Goal: Task Accomplishment & Management: Use online tool/utility

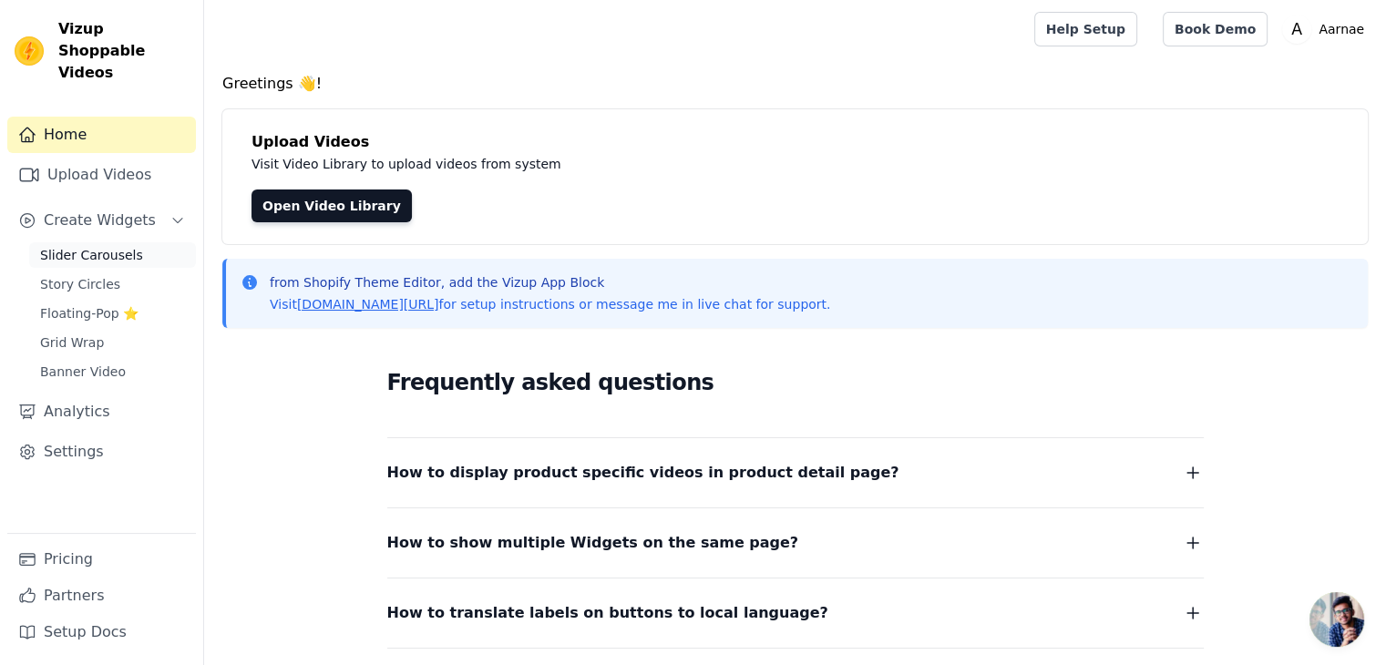
click at [96, 246] on span "Slider Carousels" at bounding box center [91, 255] width 103 height 18
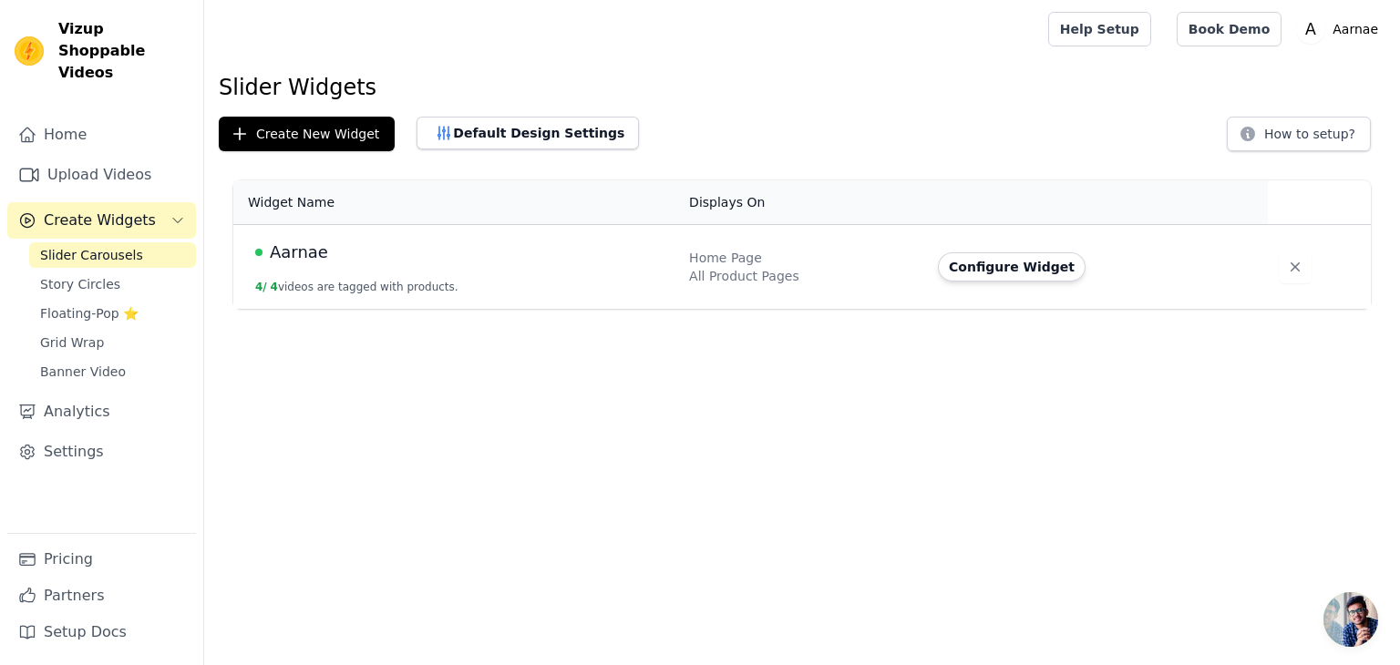
click at [752, 281] on div "All Product Pages" at bounding box center [802, 276] width 227 height 18
click at [423, 280] on button "4 / 4 videos are tagged with products." at bounding box center [356, 287] width 203 height 15
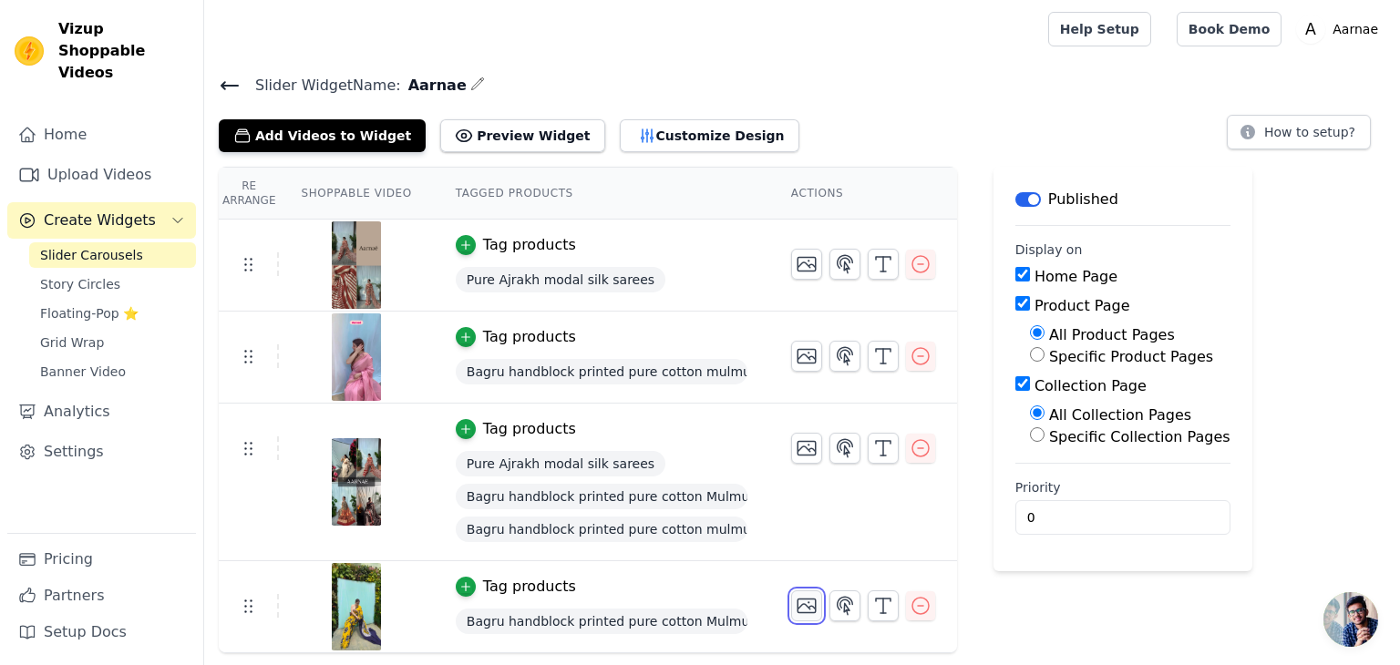
click at [801, 606] on icon "button" at bounding box center [807, 606] width 22 height 22
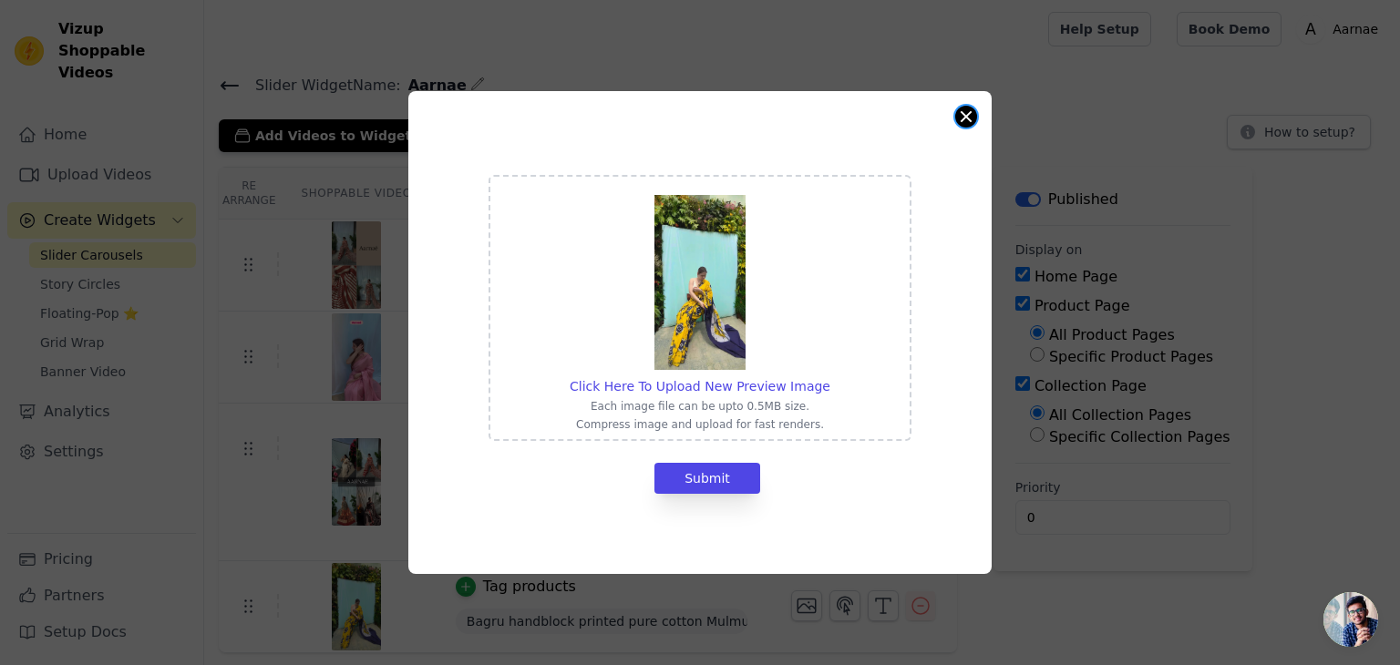
click at [965, 122] on button "Close modal" at bounding box center [966, 117] width 22 height 22
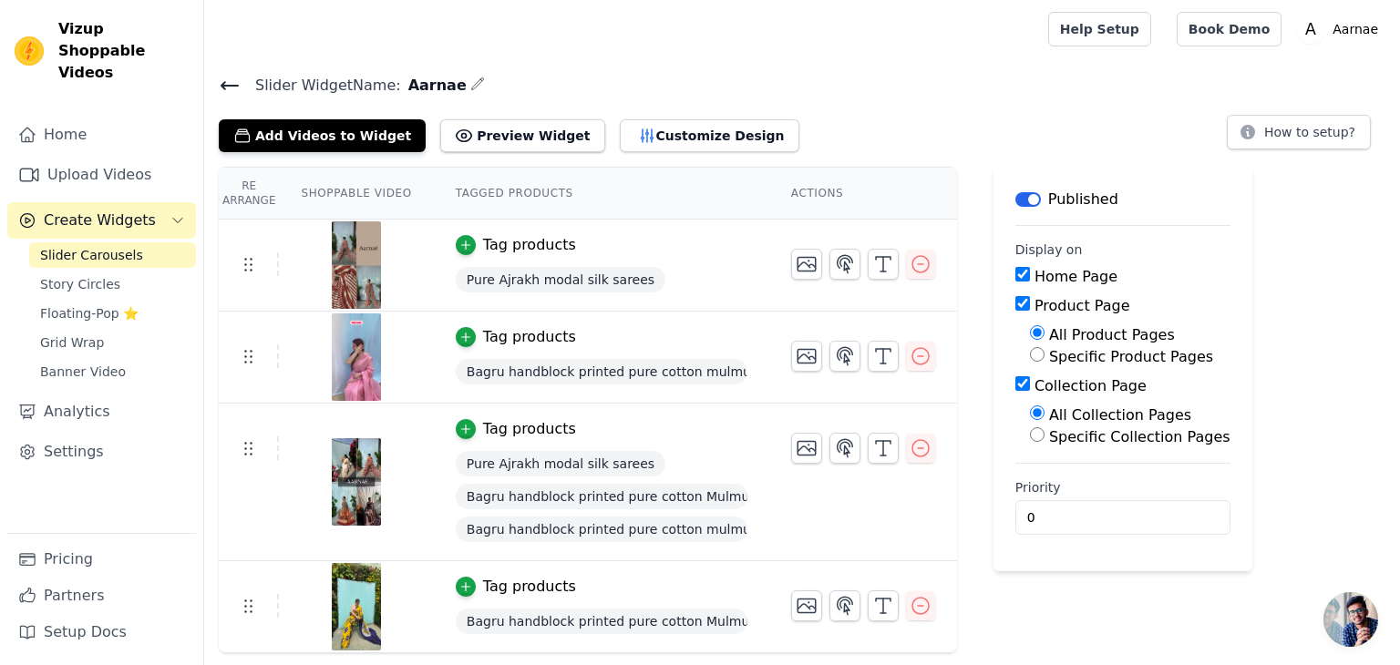
drag, startPoint x: 245, startPoint y: 273, endPoint x: 787, endPoint y: 91, distance: 572.1
click at [787, 91] on h4 "Slider Widget Name: [PERSON_NAME]" at bounding box center [802, 85] width 1167 height 25
click at [470, 77] on icon "button" at bounding box center [477, 84] width 15 height 15
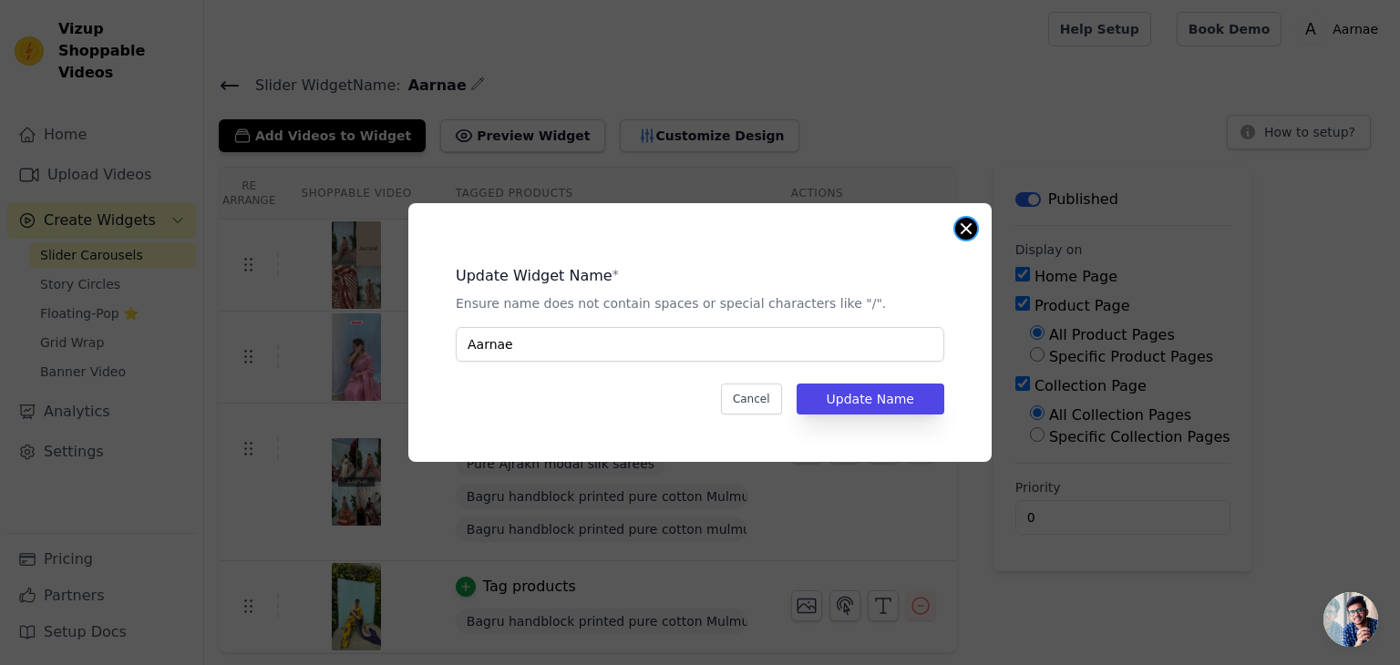
click at [965, 227] on button "Close modal" at bounding box center [966, 229] width 22 height 22
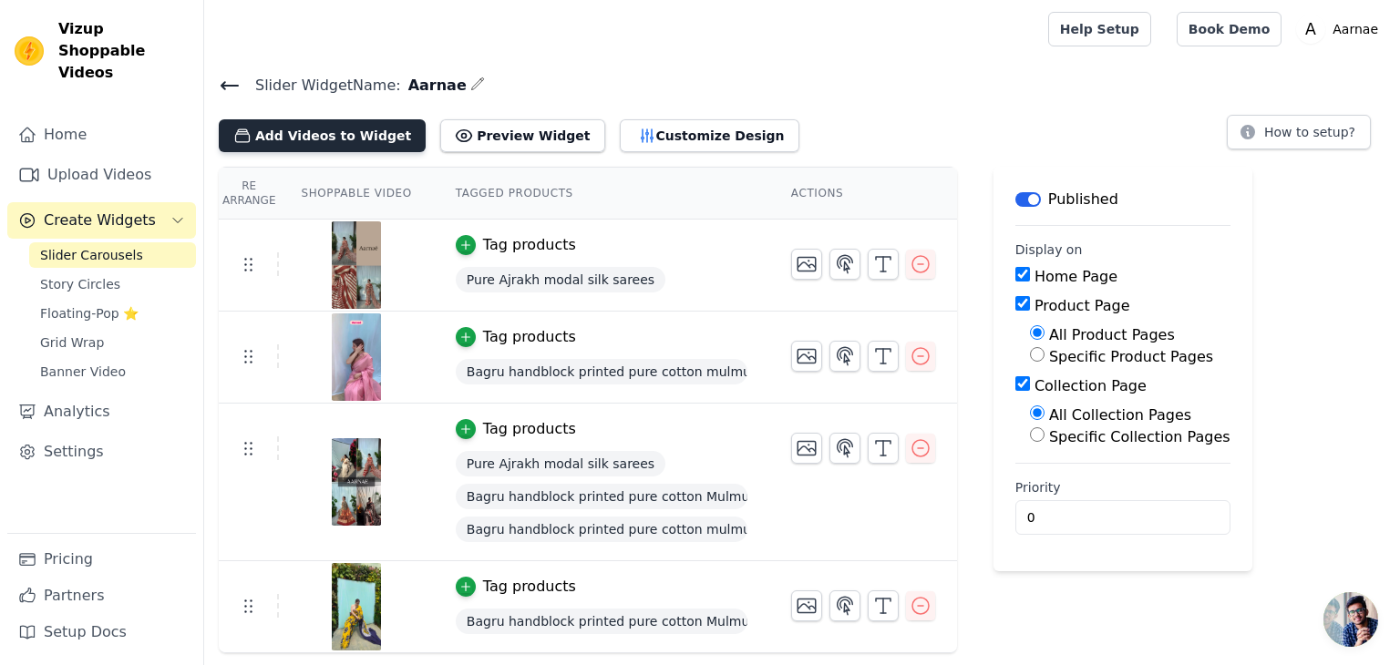
click at [292, 132] on button "Add Videos to Widget" at bounding box center [322, 135] width 207 height 33
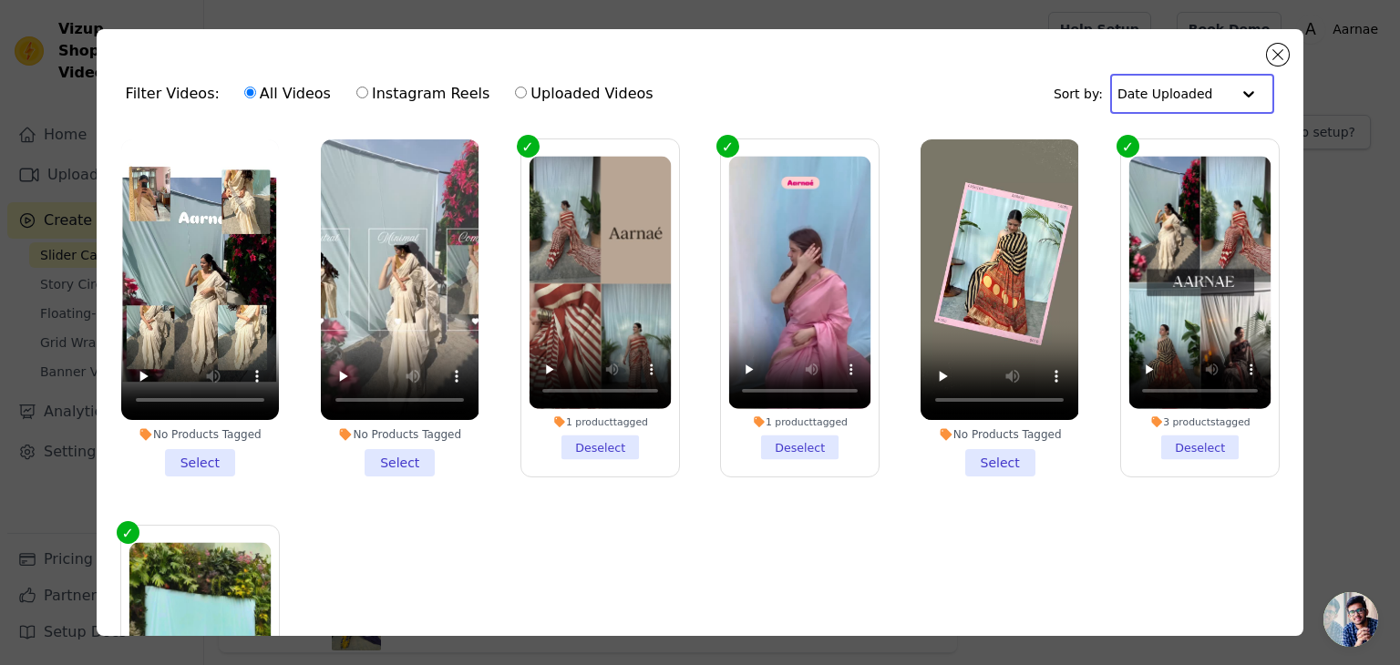
click at [1188, 93] on input "text" at bounding box center [1173, 94] width 113 height 36
click at [378, 93] on label "Instagram Reels" at bounding box center [422, 94] width 135 height 24
click at [368, 93] on input "Instagram Reels" at bounding box center [362, 93] width 12 height 12
radio input "true"
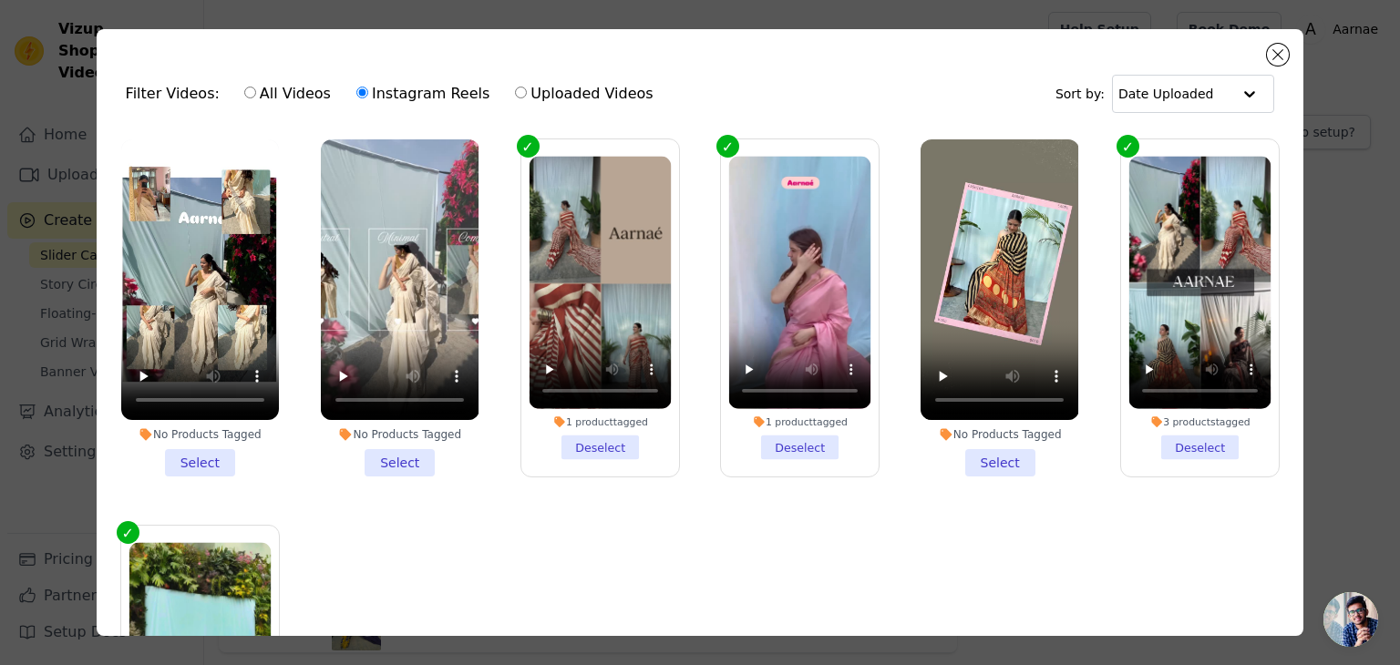
click at [485, 97] on div "All Videos Instagram Reels Uploaded Videos" at bounding box center [448, 94] width 429 height 42
click at [514, 97] on label "Uploaded Videos" at bounding box center [583, 94] width 139 height 24
click at [515, 97] on input "Uploaded Videos" at bounding box center [521, 93] width 12 height 12
radio input "true"
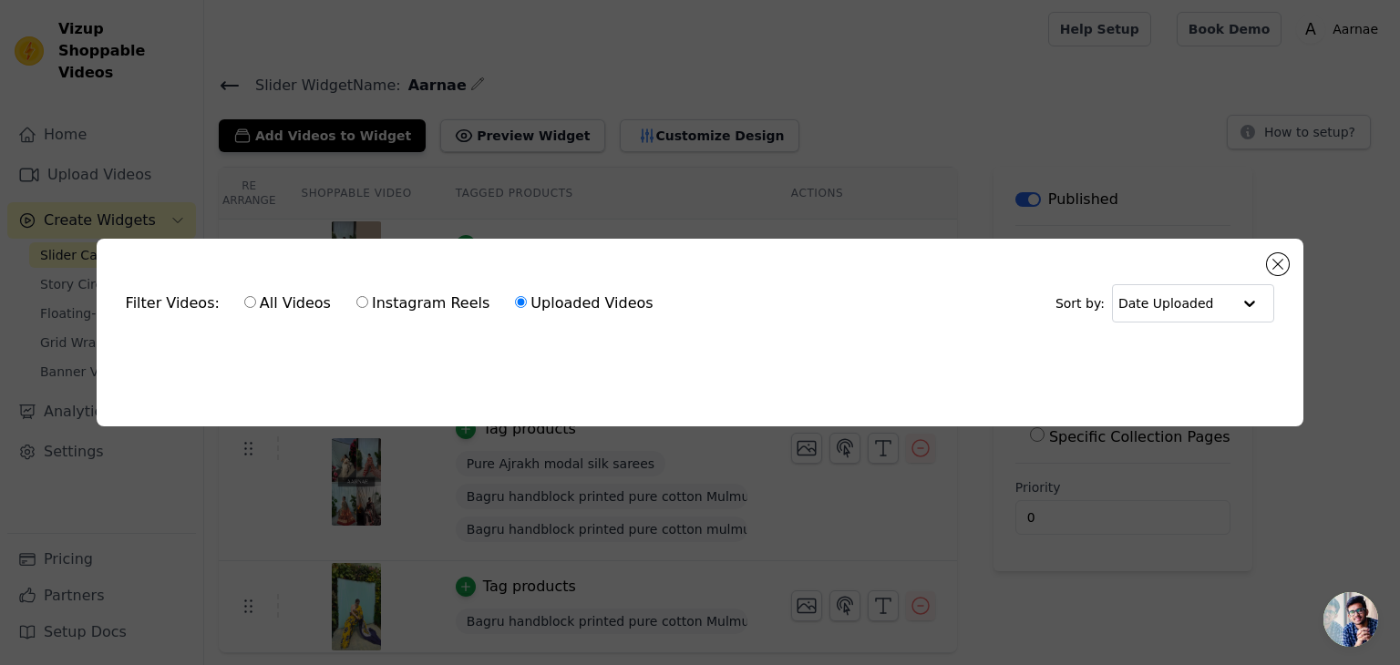
click at [356, 299] on input "Instagram Reels" at bounding box center [362, 302] width 12 height 12
radio input "true"
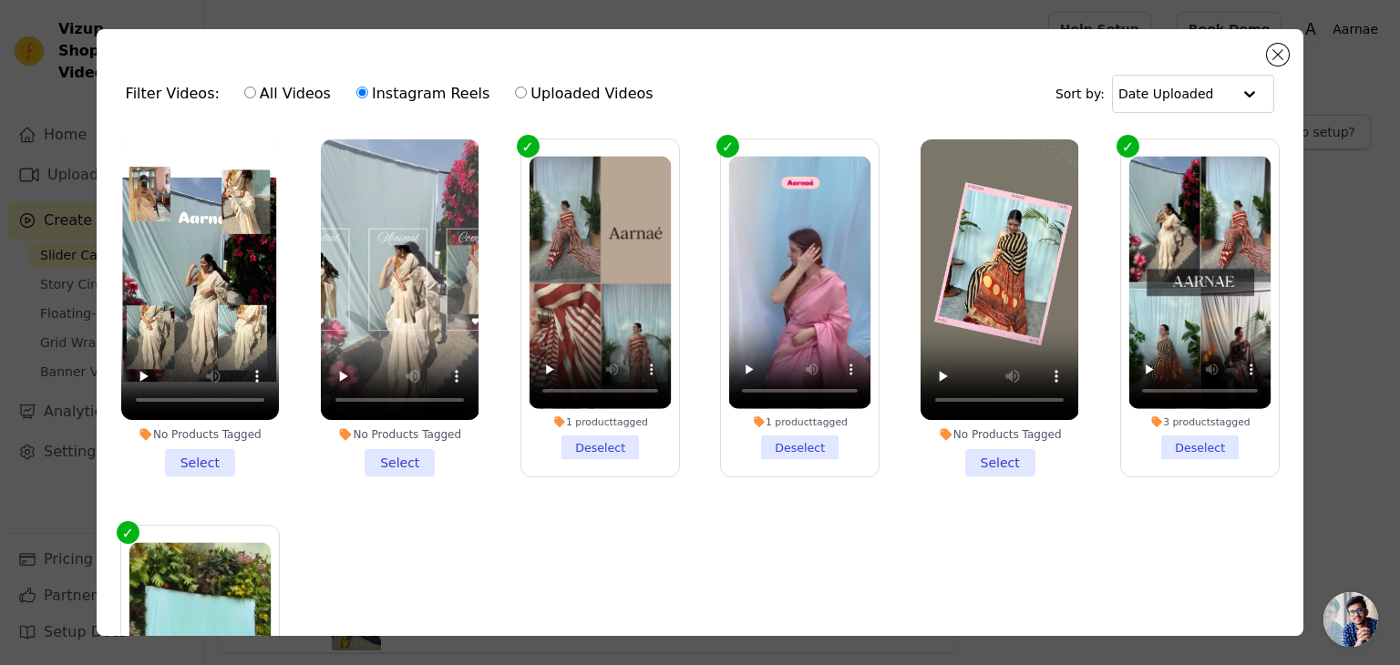
click at [244, 88] on input "All Videos" at bounding box center [250, 93] width 12 height 12
radio input "true"
click at [1268, 51] on div "Filter Videos: All Videos Instagram Reels Uploaded Videos Sort by: Date Uploade…" at bounding box center [701, 332] width 1208 height 607
click at [80, 393] on div "Filter Videos: All Videos Instagram Reels Uploaded Videos Sort by: Date Uploade…" at bounding box center [700, 332] width 1342 height 665
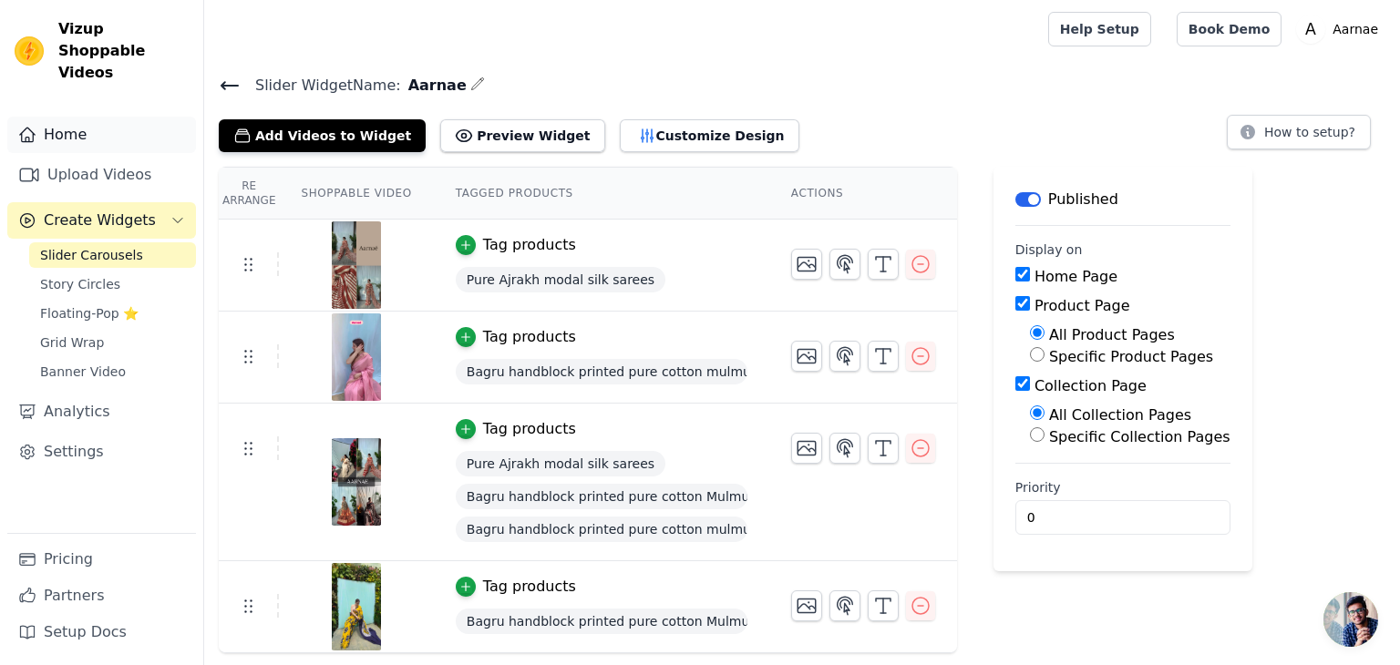
click at [51, 117] on link "Home" at bounding box center [101, 135] width 189 height 36
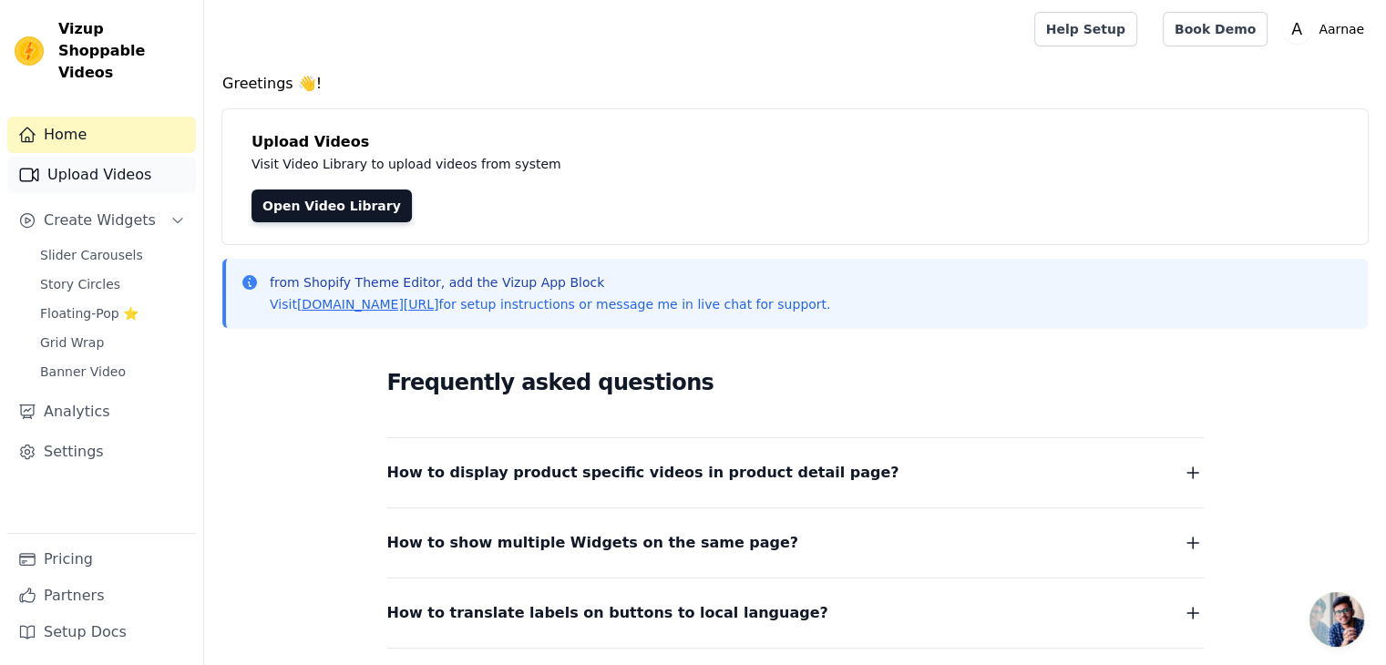
click at [69, 165] on link "Upload Videos" at bounding box center [101, 175] width 189 height 36
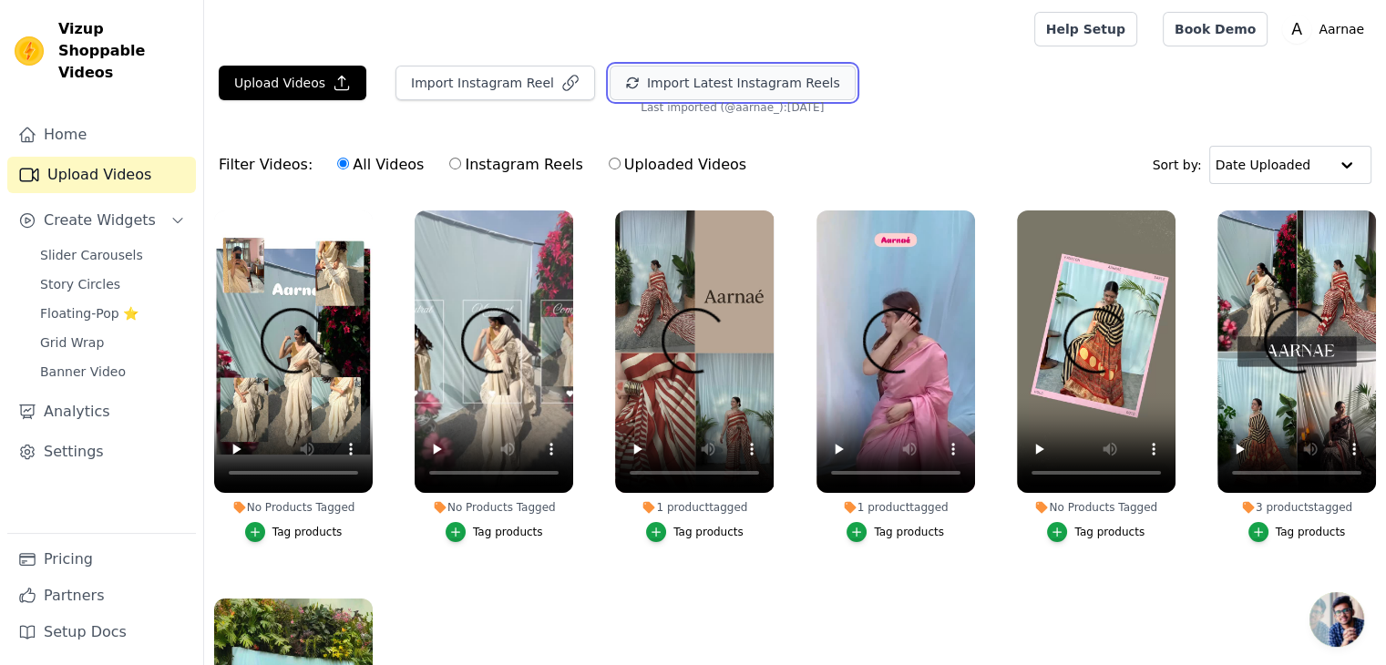
click at [625, 87] on icon "button" at bounding box center [632, 83] width 15 height 15
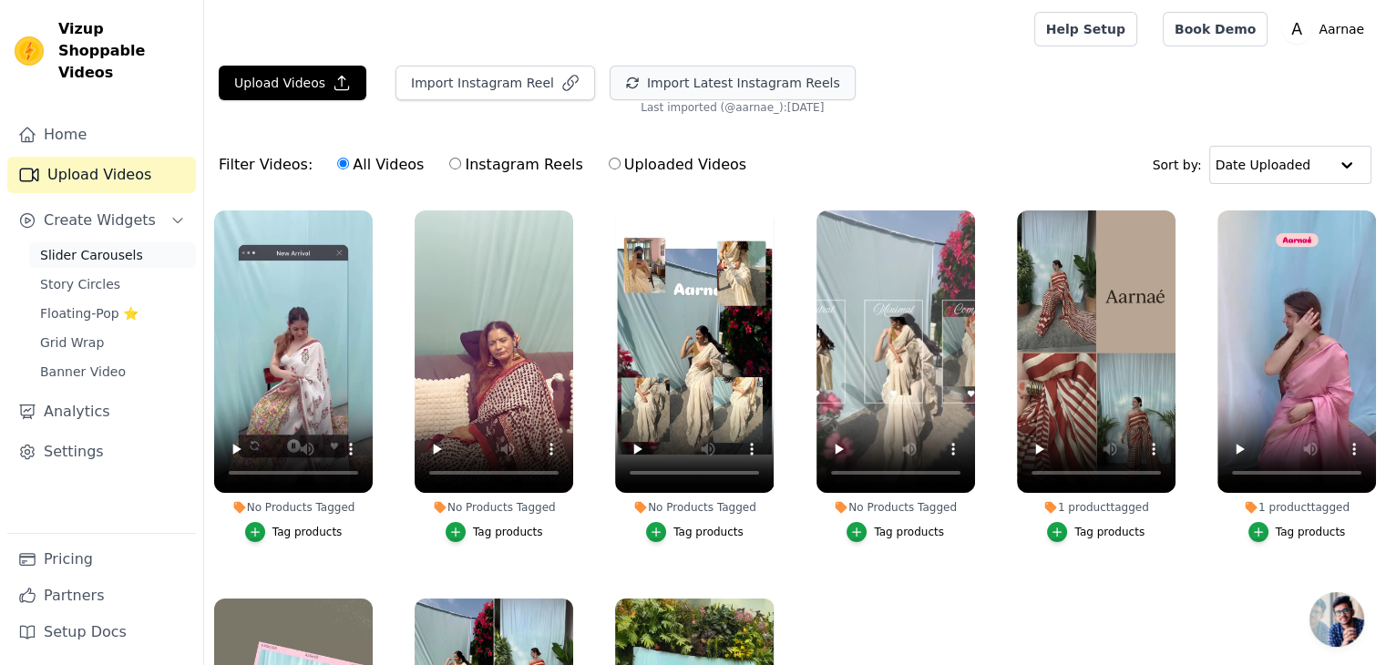
click at [64, 246] on span "Slider Carousels" at bounding box center [91, 255] width 103 height 18
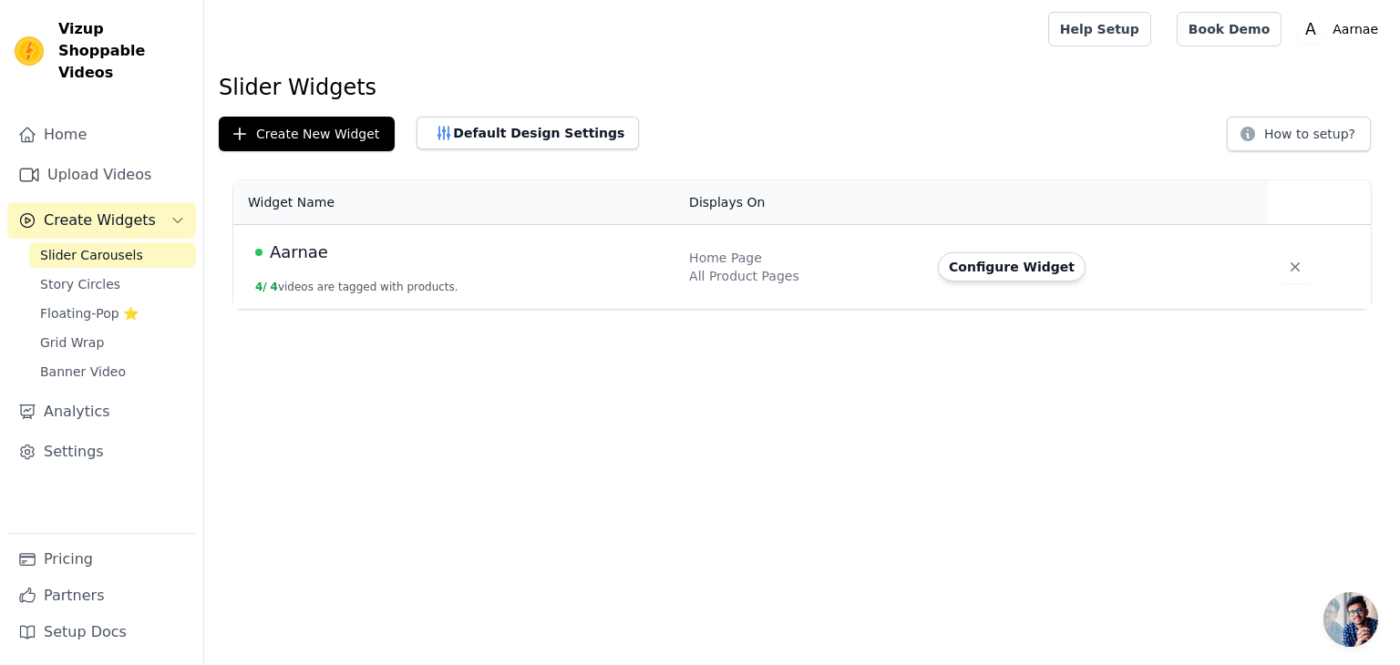
click at [469, 293] on td "Aarnae 4 / 4 videos are tagged with products." at bounding box center [455, 267] width 445 height 85
click at [419, 267] on td "Aarnae 4 / 4 videos are tagged with products." at bounding box center [455, 267] width 445 height 85
click at [882, 253] on div "Home Page" at bounding box center [802, 258] width 227 height 18
click at [607, 274] on td "Aarnae 4 / 4 videos are tagged with products." at bounding box center [455, 267] width 445 height 85
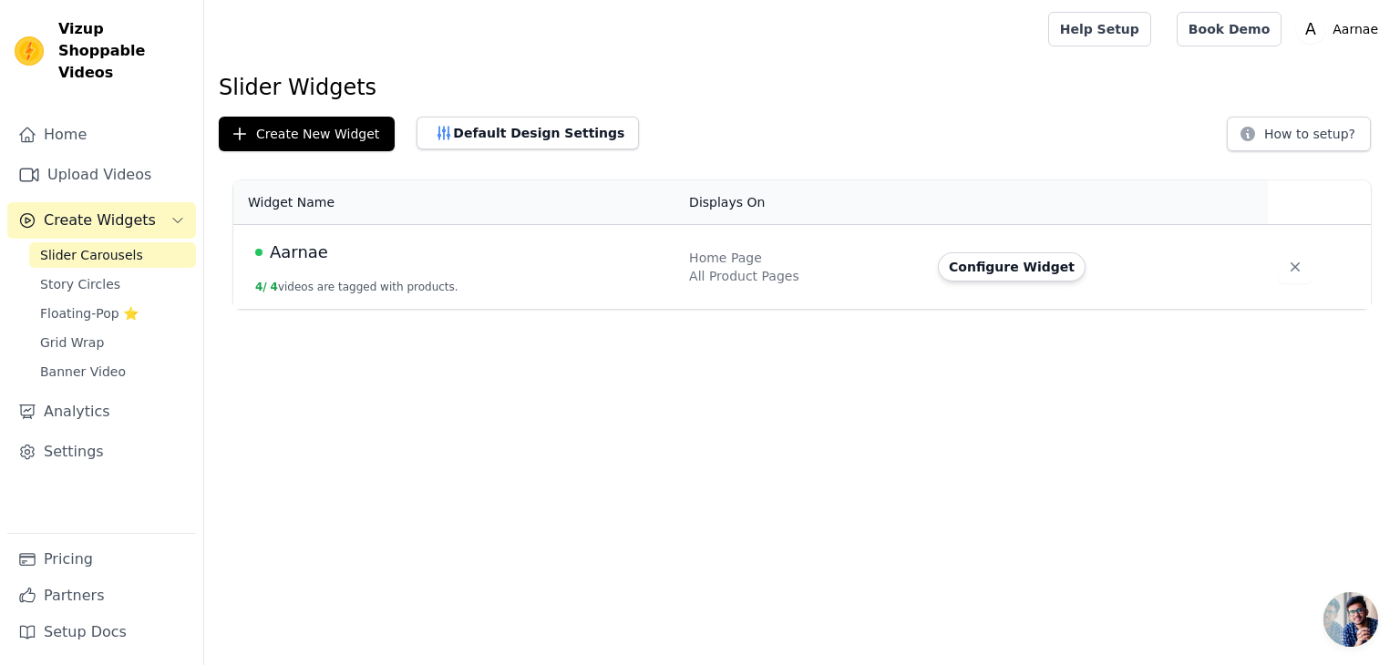
click at [1009, 309] on html "Vizup Shoppable Videos Home Upload Videos Create Widgets Slider Carousels Story…" at bounding box center [700, 154] width 1400 height 309
click at [902, 302] on td "Home Page All Product Pages" at bounding box center [802, 267] width 249 height 85
click at [982, 270] on button "Configure Widget" at bounding box center [1012, 266] width 148 height 29
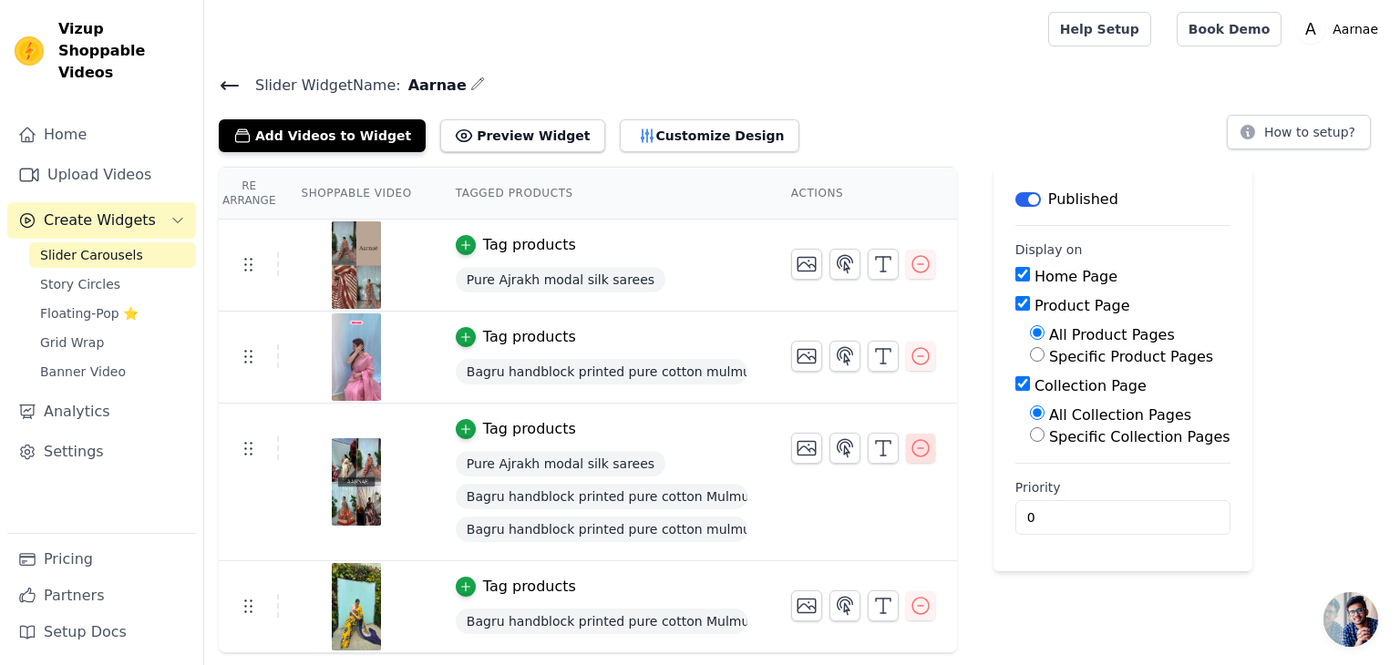
click at [910, 449] on icon "button" at bounding box center [921, 448] width 22 height 22
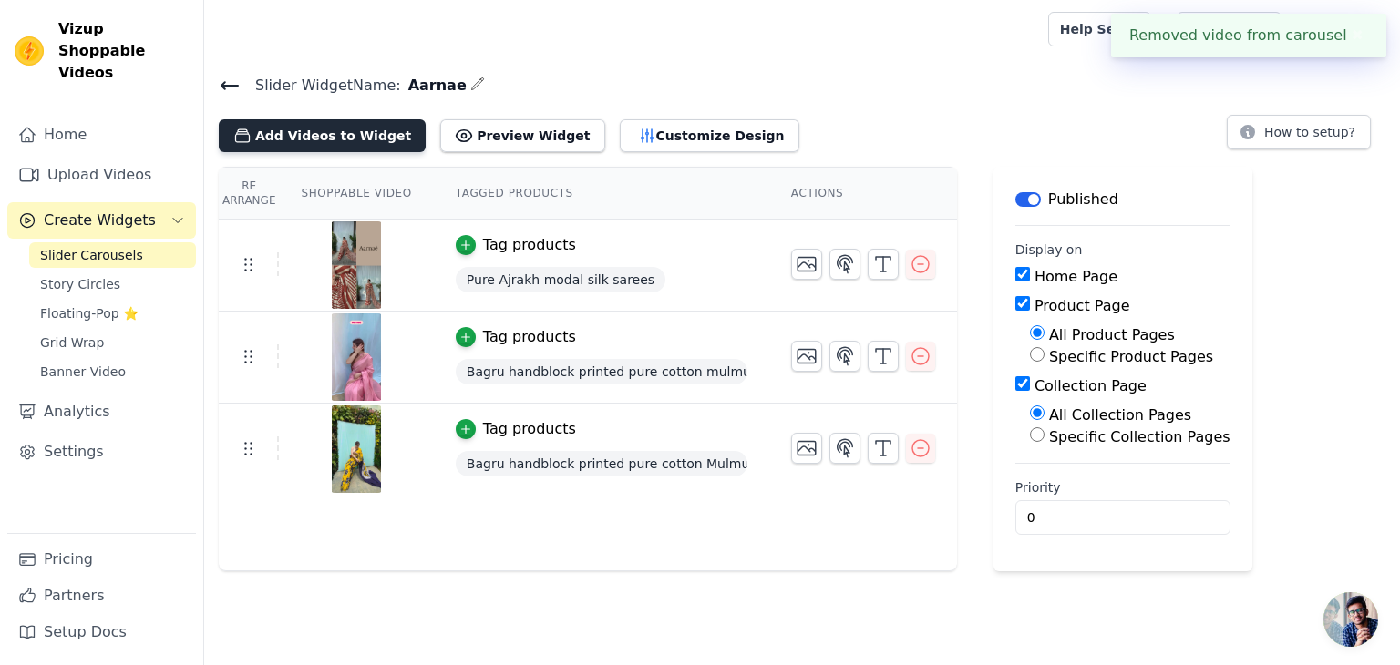
click at [351, 131] on button "Add Videos to Widget" at bounding box center [322, 135] width 207 height 33
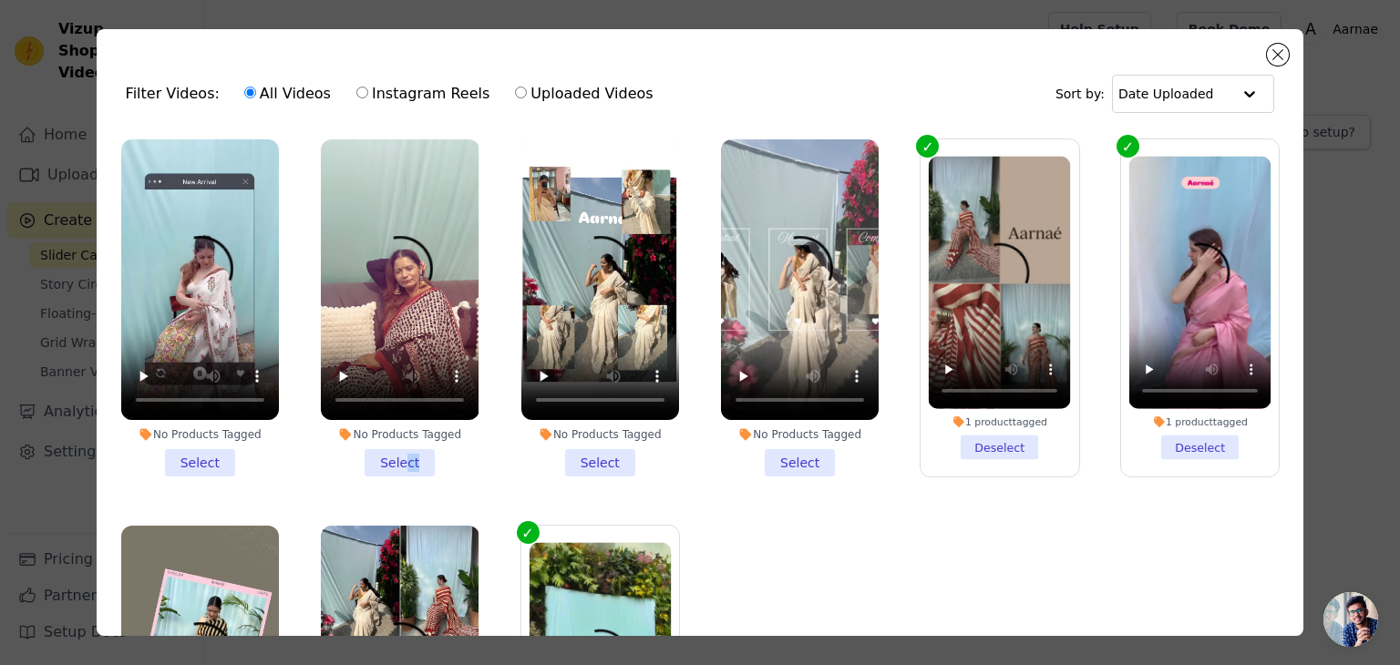
drag, startPoint x: 412, startPoint y: 471, endPoint x: 397, endPoint y: 448, distance: 27.1
click at [397, 448] on div "No Products Tagged Select" at bounding box center [400, 307] width 178 height 357
click at [397, 448] on li "No Products Tagged Select" at bounding box center [400, 307] width 158 height 337
click at [0, 0] on input "No Products Tagged Select" at bounding box center [0, 0] width 0 height 0
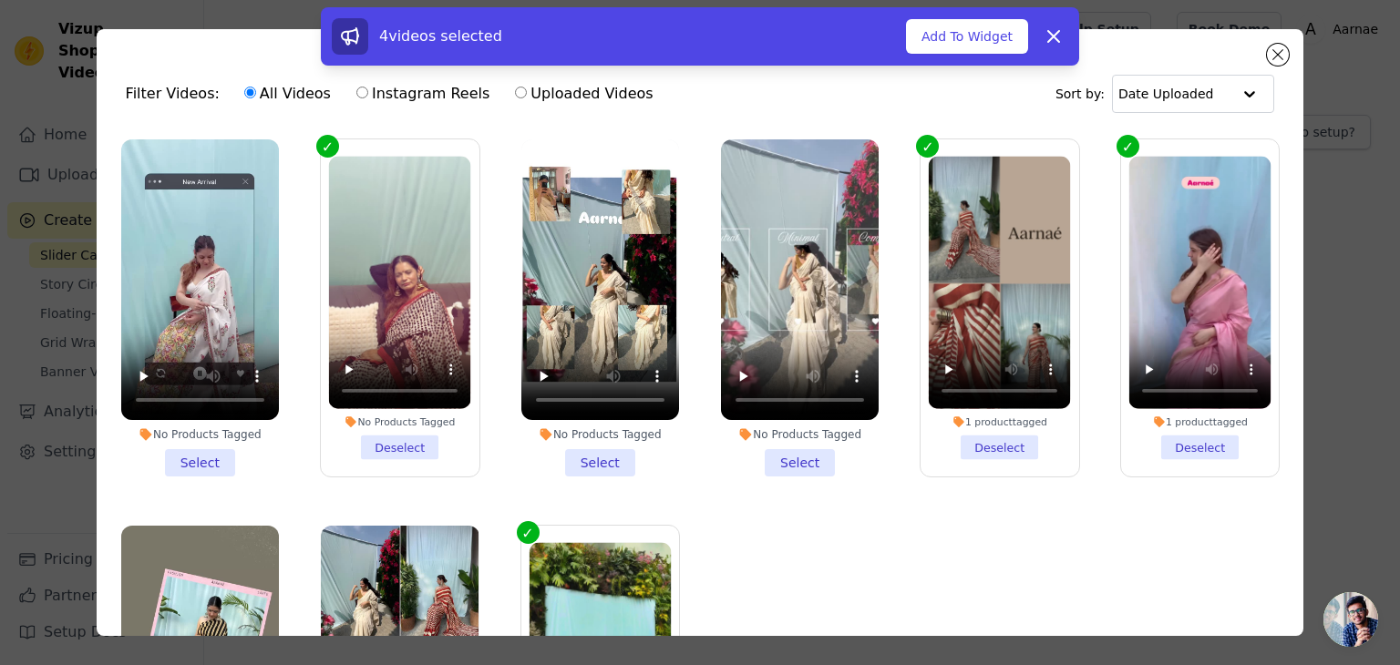
click at [197, 455] on li "No Products Tagged Select" at bounding box center [200, 307] width 158 height 337
click at [0, 0] on input "No Products Tagged Select" at bounding box center [0, 0] width 0 height 0
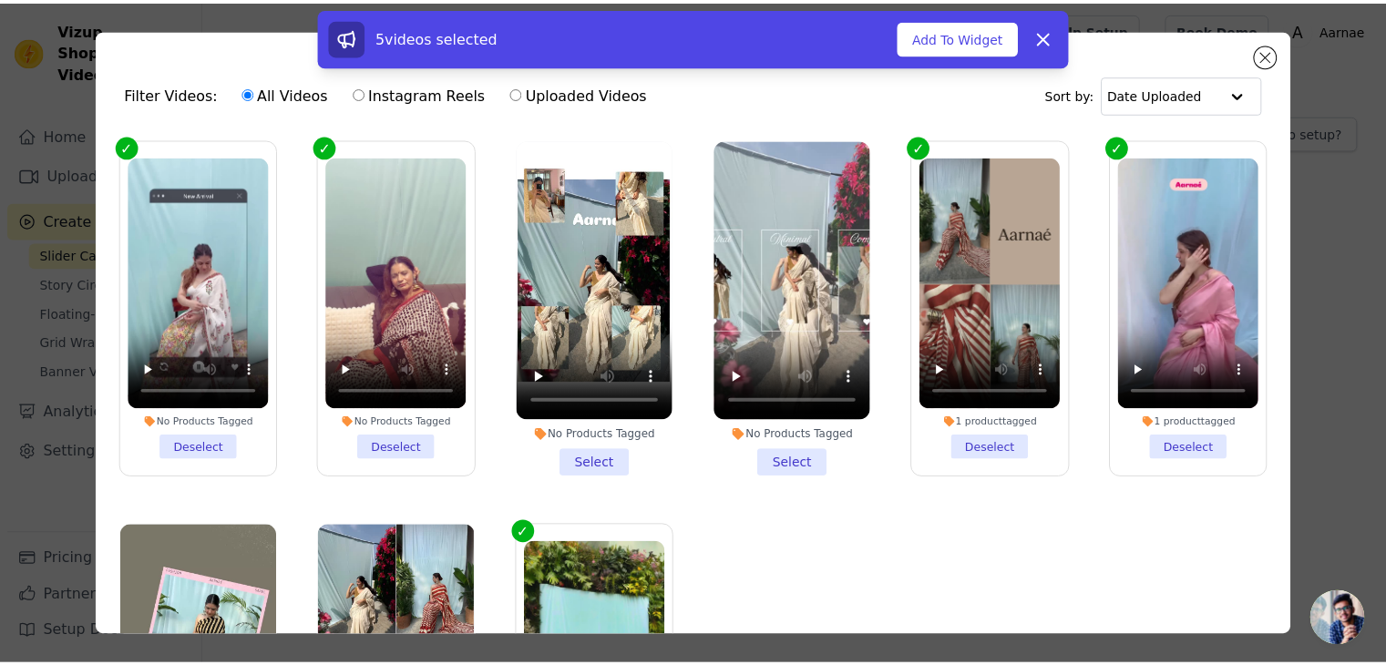
scroll to position [162, 0]
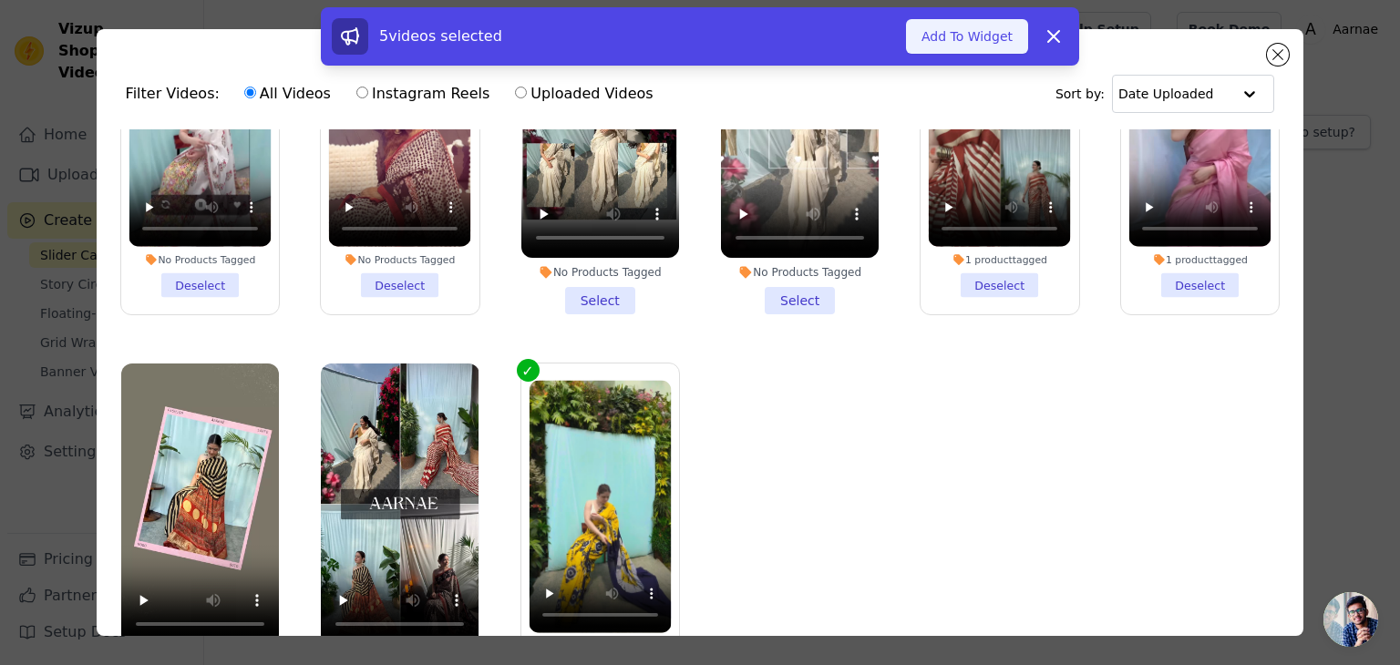
click at [970, 34] on button "Add To Widget" at bounding box center [967, 36] width 122 height 35
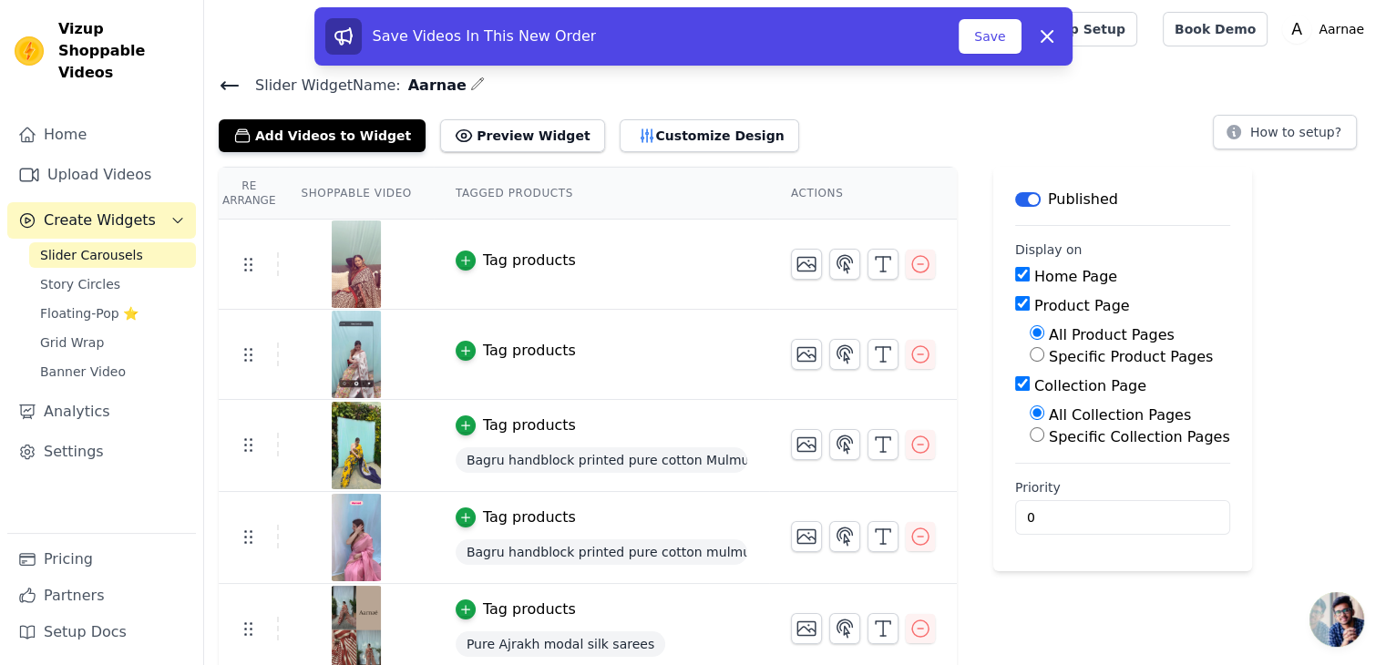
scroll to position [8, 0]
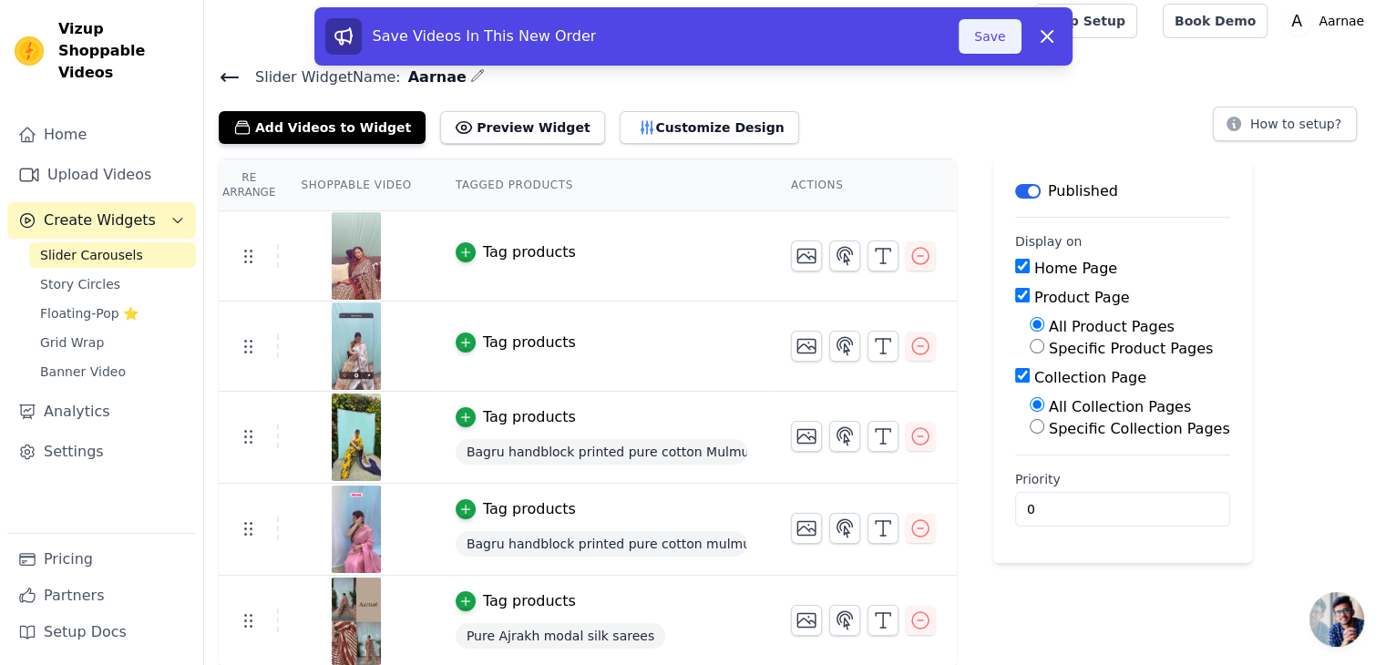
click at [1005, 41] on button "Save" at bounding box center [990, 36] width 62 height 35
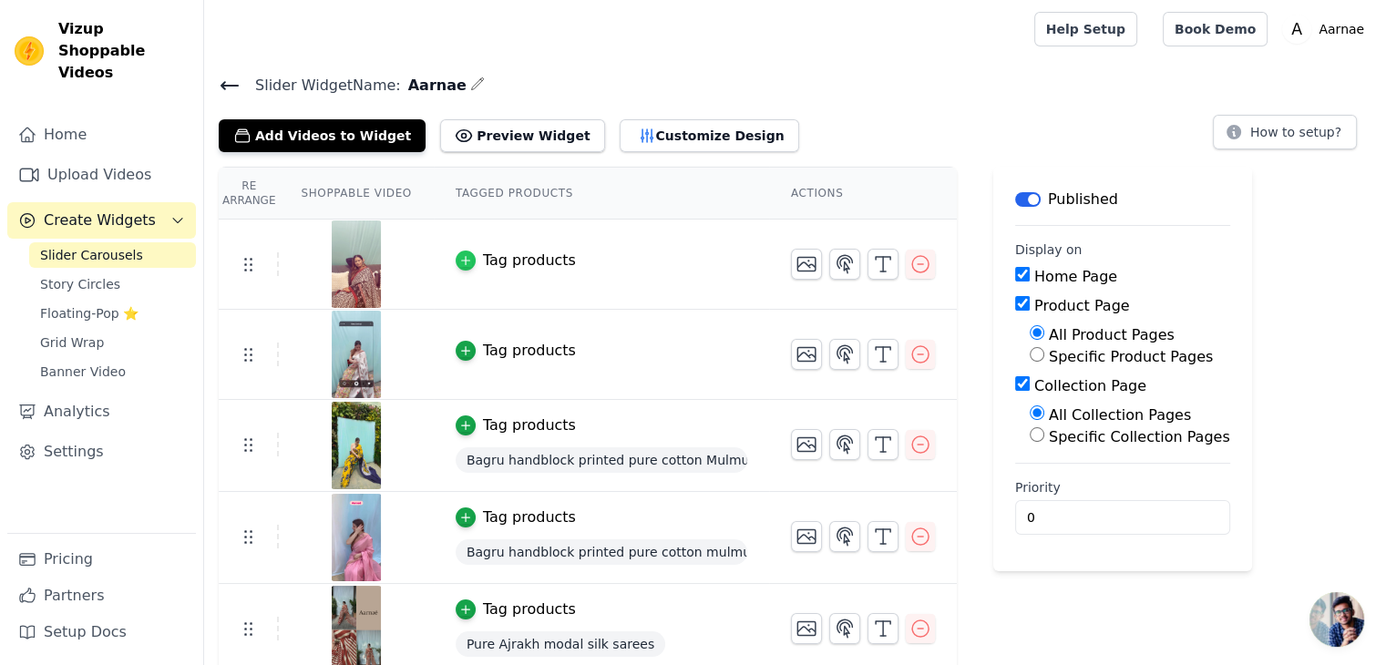
click at [459, 254] on icon "button" at bounding box center [465, 260] width 13 height 13
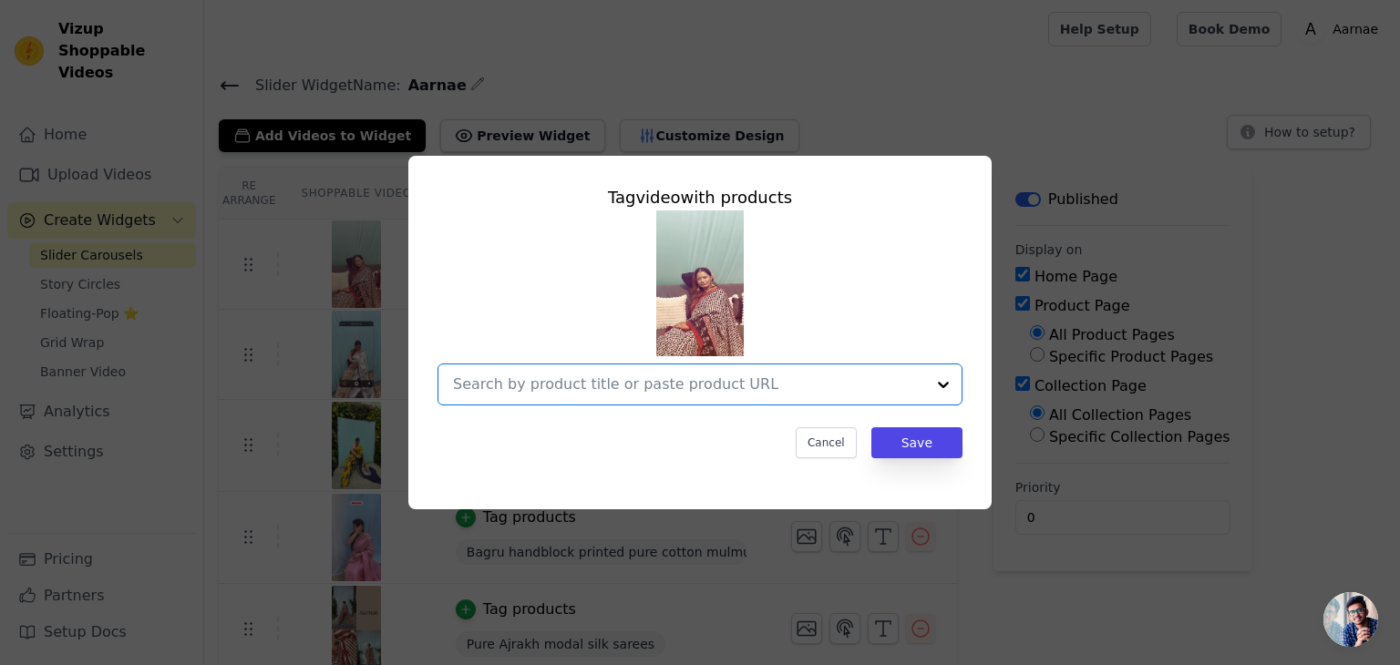
click at [885, 384] on input "text" at bounding box center [689, 385] width 472 height 22
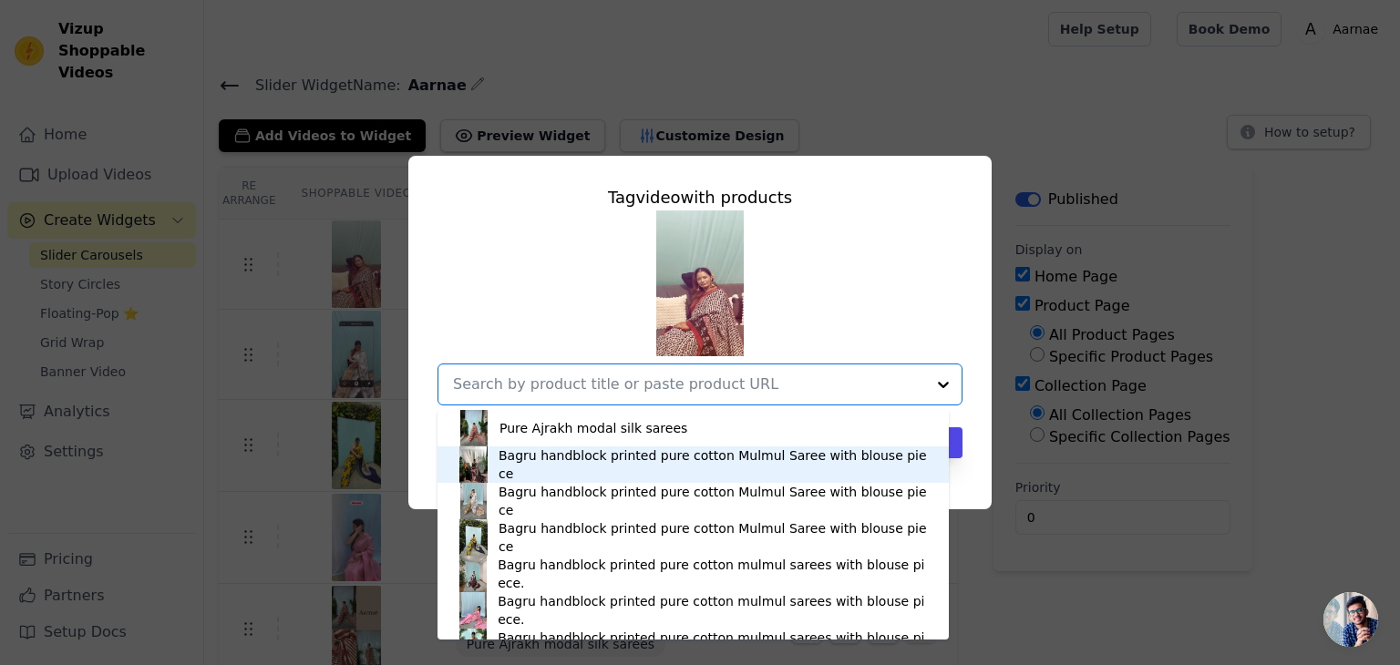
click at [780, 475] on div "Bagru handblock printed pure cotton Mulmul Saree with blouse piece" at bounding box center [693, 465] width 475 height 36
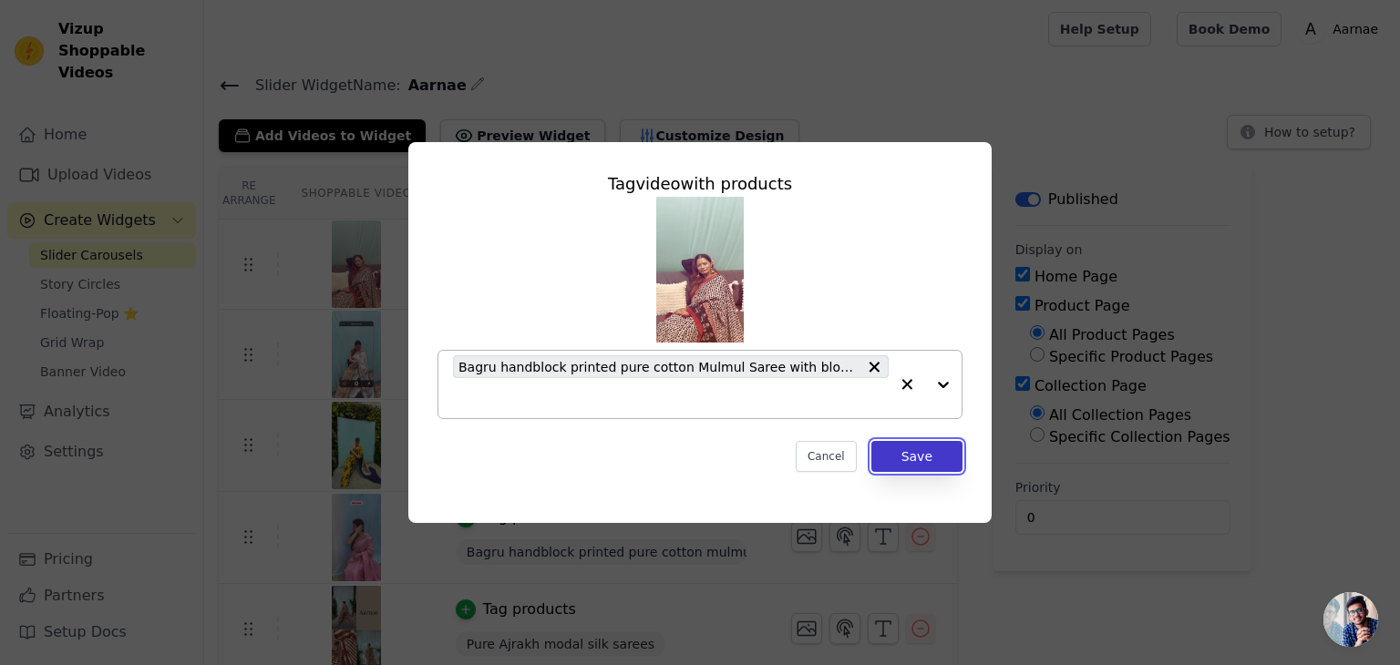
click at [897, 456] on button "Save" at bounding box center [916, 456] width 91 height 31
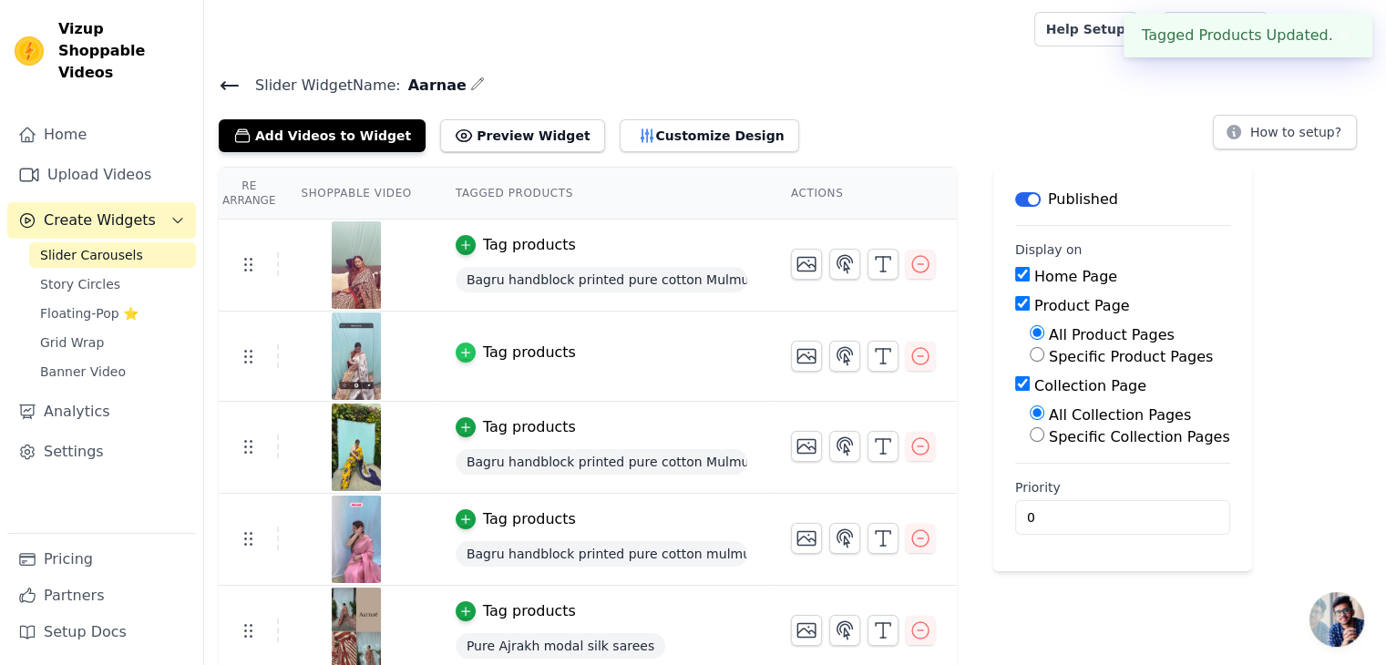
click at [459, 352] on icon "button" at bounding box center [465, 352] width 13 height 13
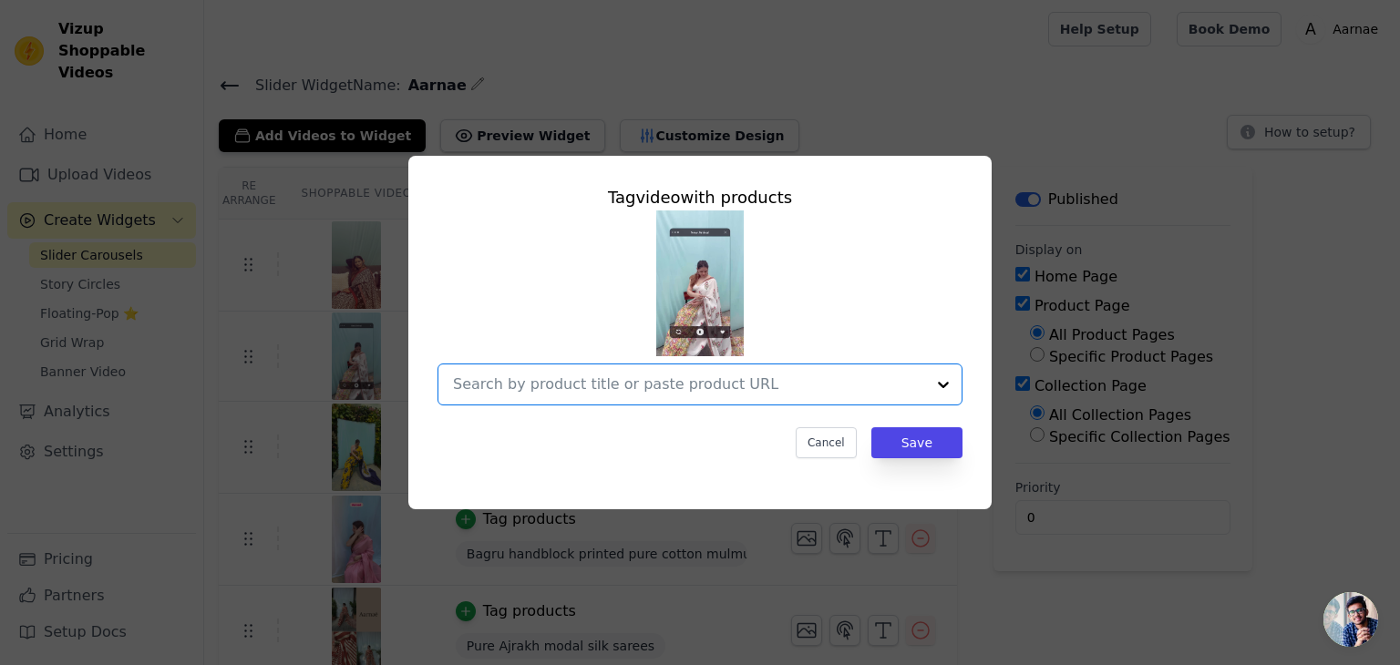
click at [629, 386] on input "text" at bounding box center [689, 385] width 472 height 22
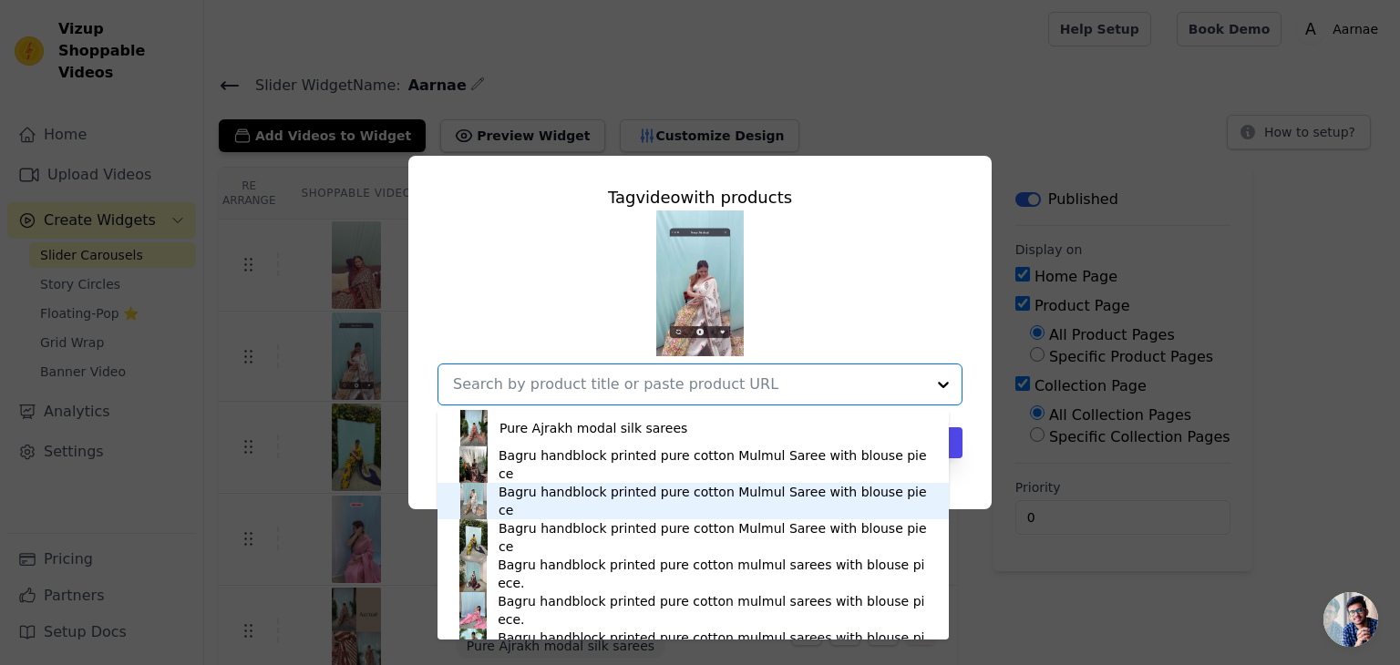
click at [607, 500] on div "Bagru handblock printed pure cotton Mulmul Saree with blouse piece" at bounding box center [715, 501] width 432 height 36
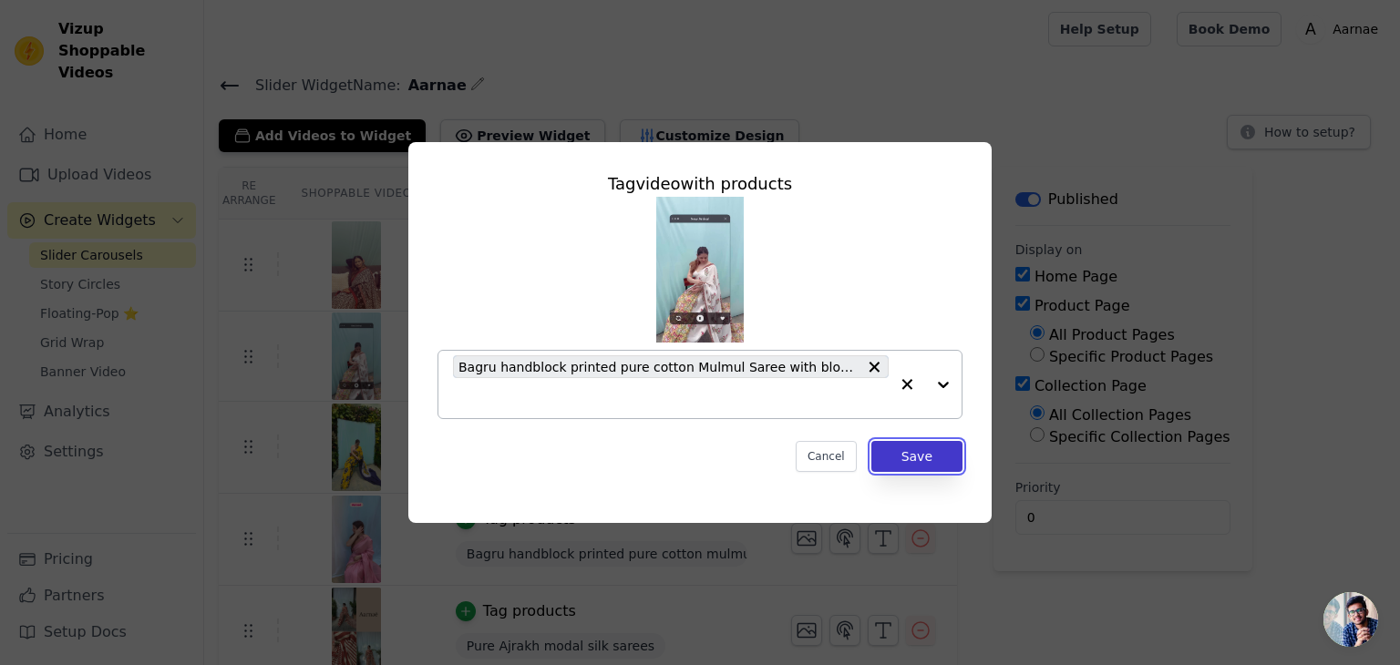
click at [936, 461] on button "Save" at bounding box center [916, 456] width 91 height 31
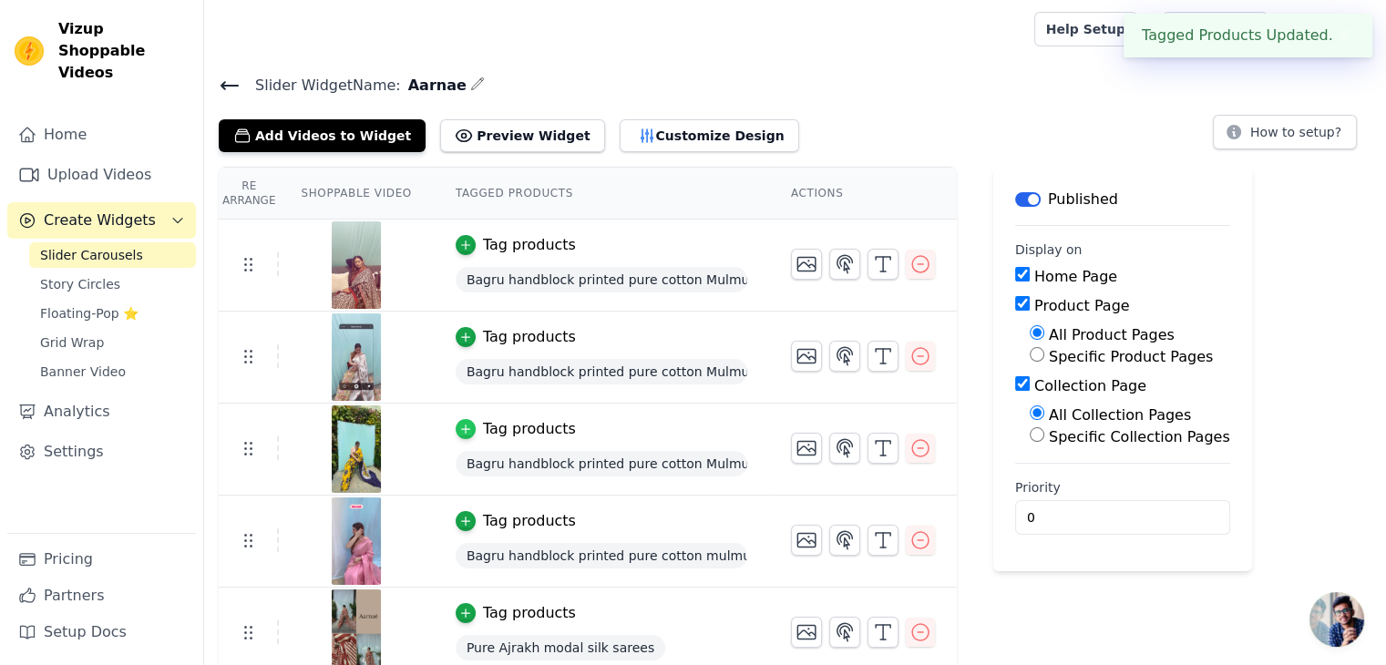
click at [456, 436] on div "button" at bounding box center [466, 429] width 20 height 20
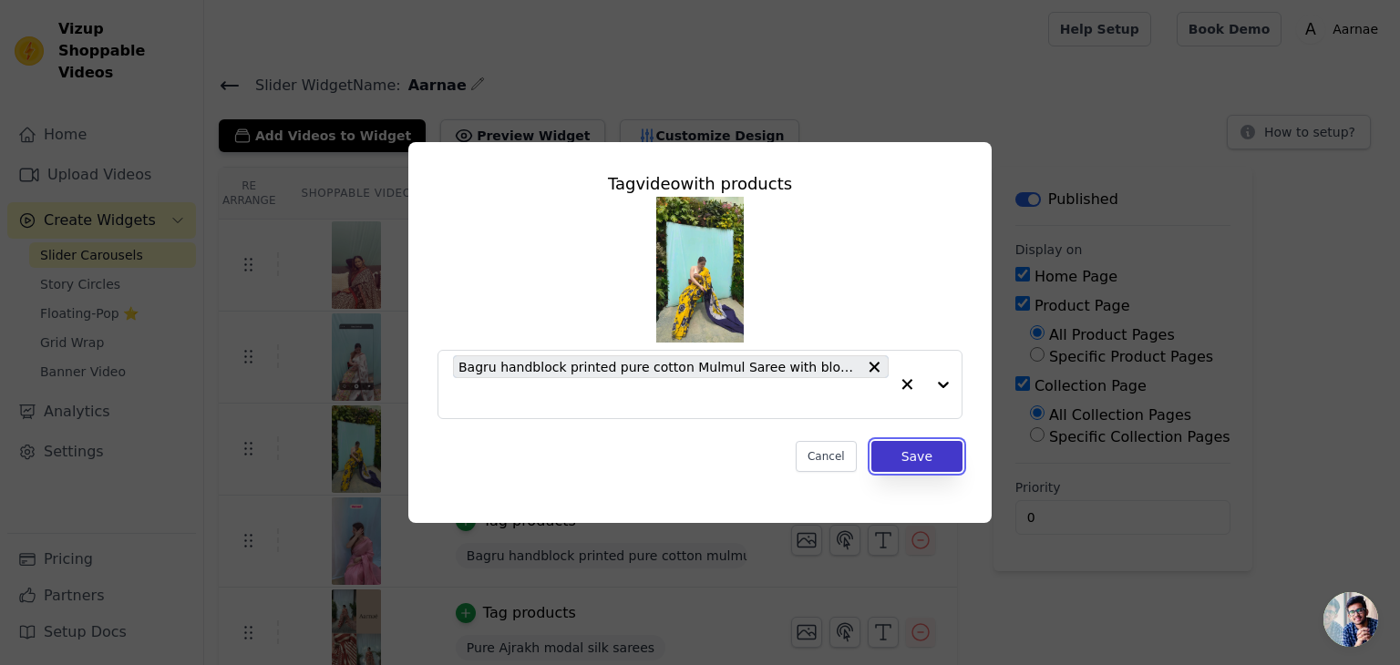
click at [910, 449] on button "Save" at bounding box center [916, 456] width 91 height 31
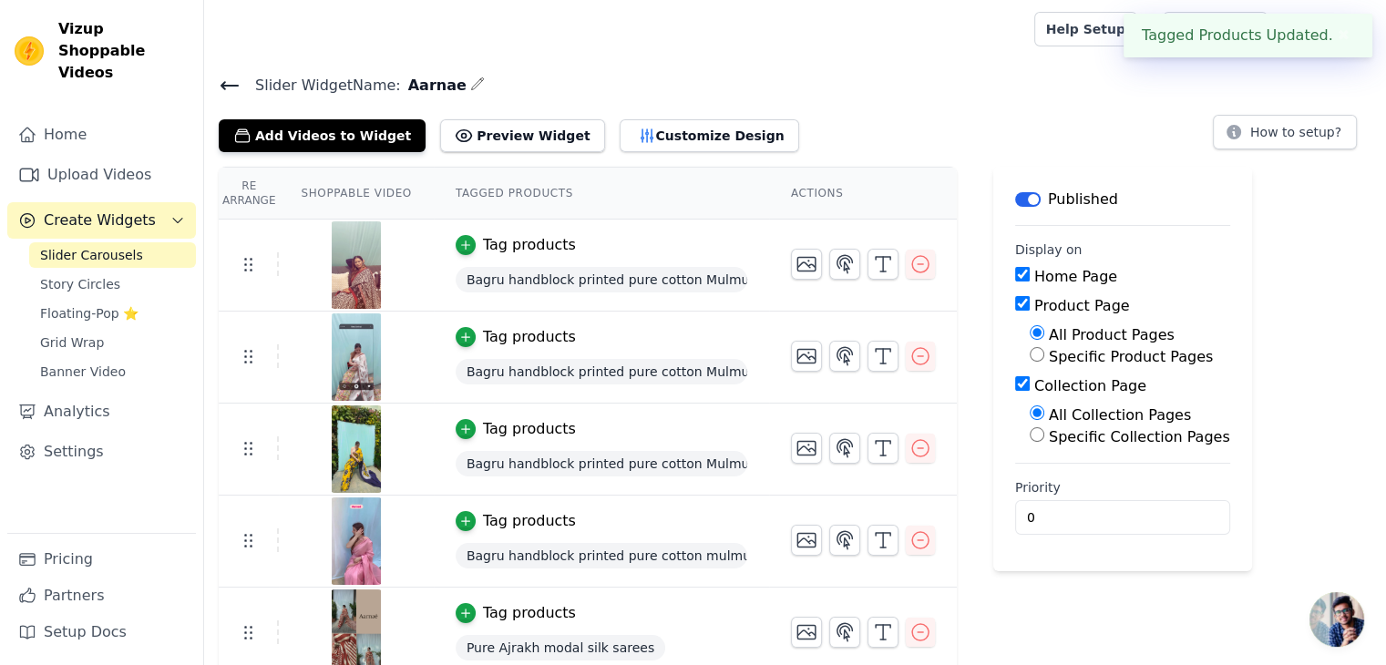
scroll to position [12, 0]
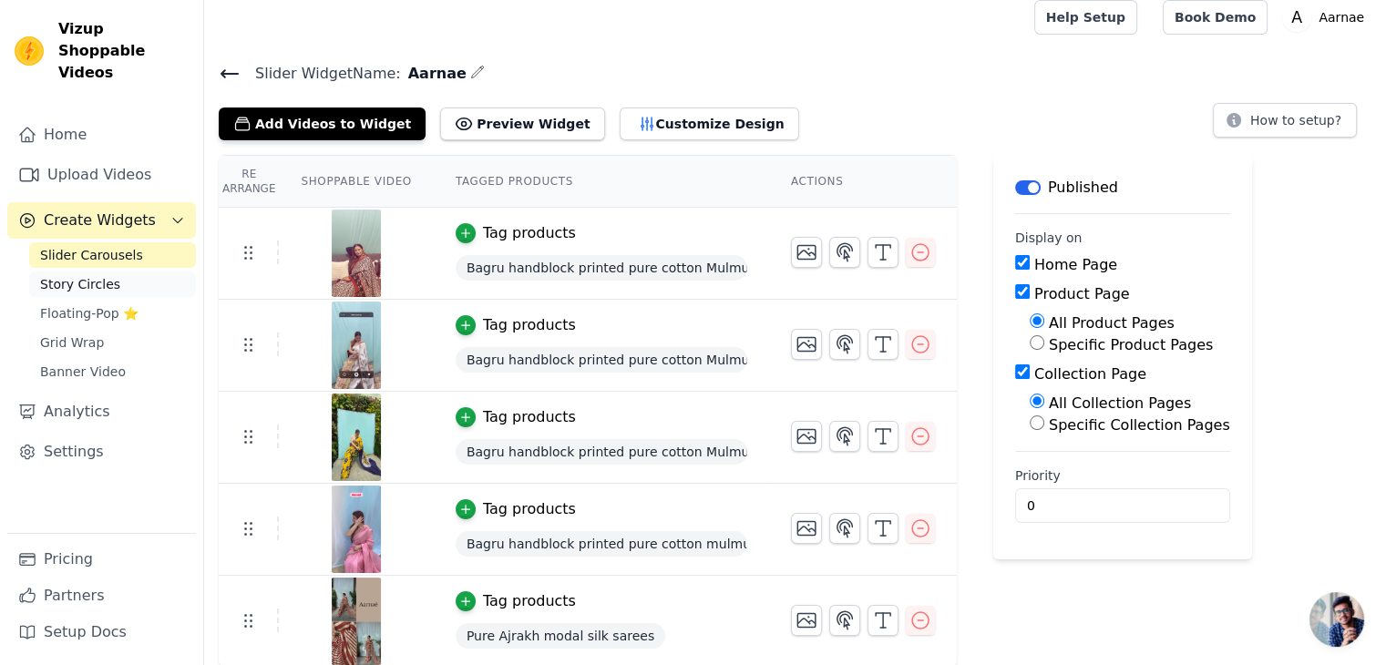
click at [95, 275] on span "Story Circles" at bounding box center [80, 284] width 80 height 18
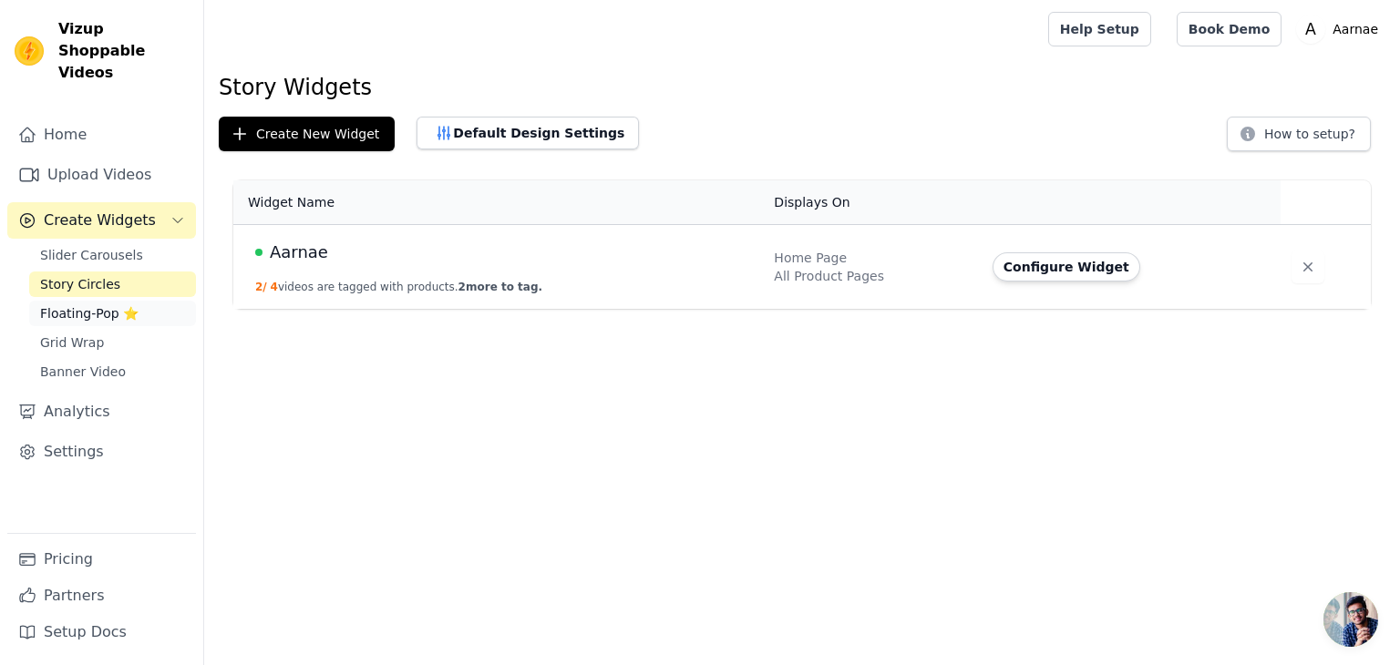
click at [86, 304] on span "Floating-Pop ⭐" at bounding box center [89, 313] width 98 height 18
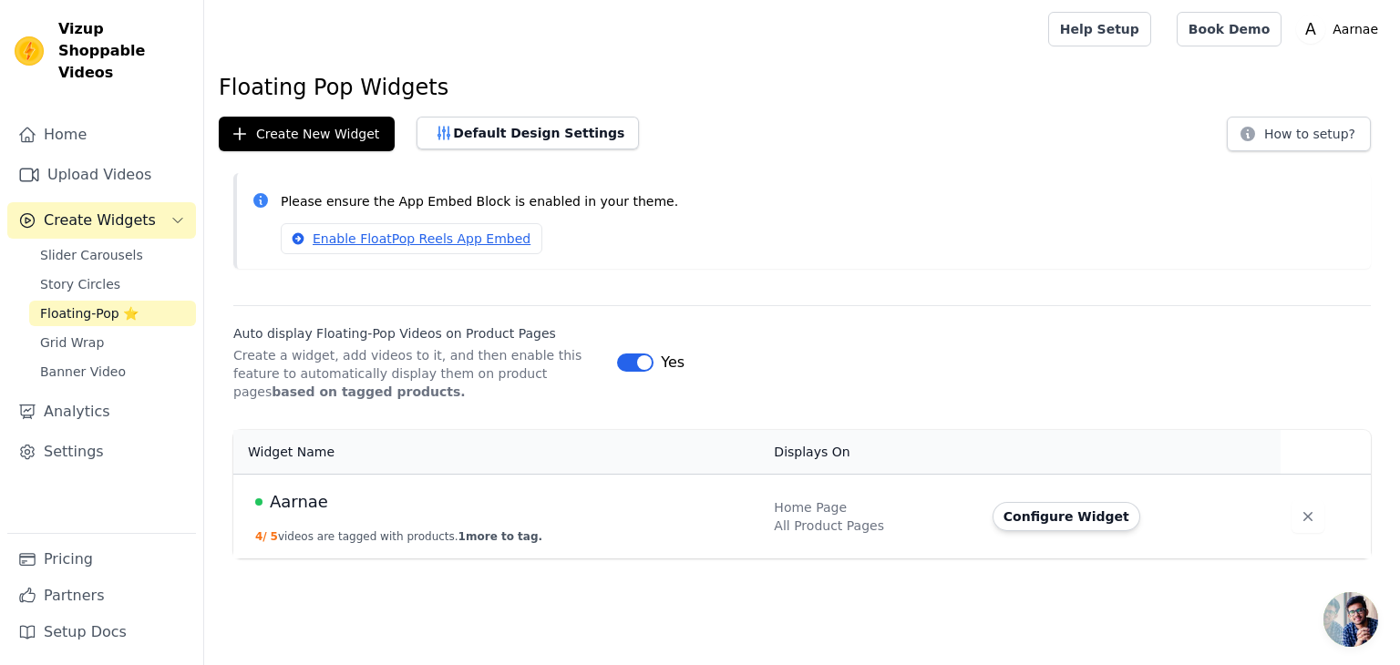
click at [634, 526] on td "Aarnae 4 / 5 videos are tagged with products. 1 more to tag." at bounding box center [498, 516] width 530 height 85
click at [314, 504] on span "Aarnae" at bounding box center [299, 502] width 58 height 26
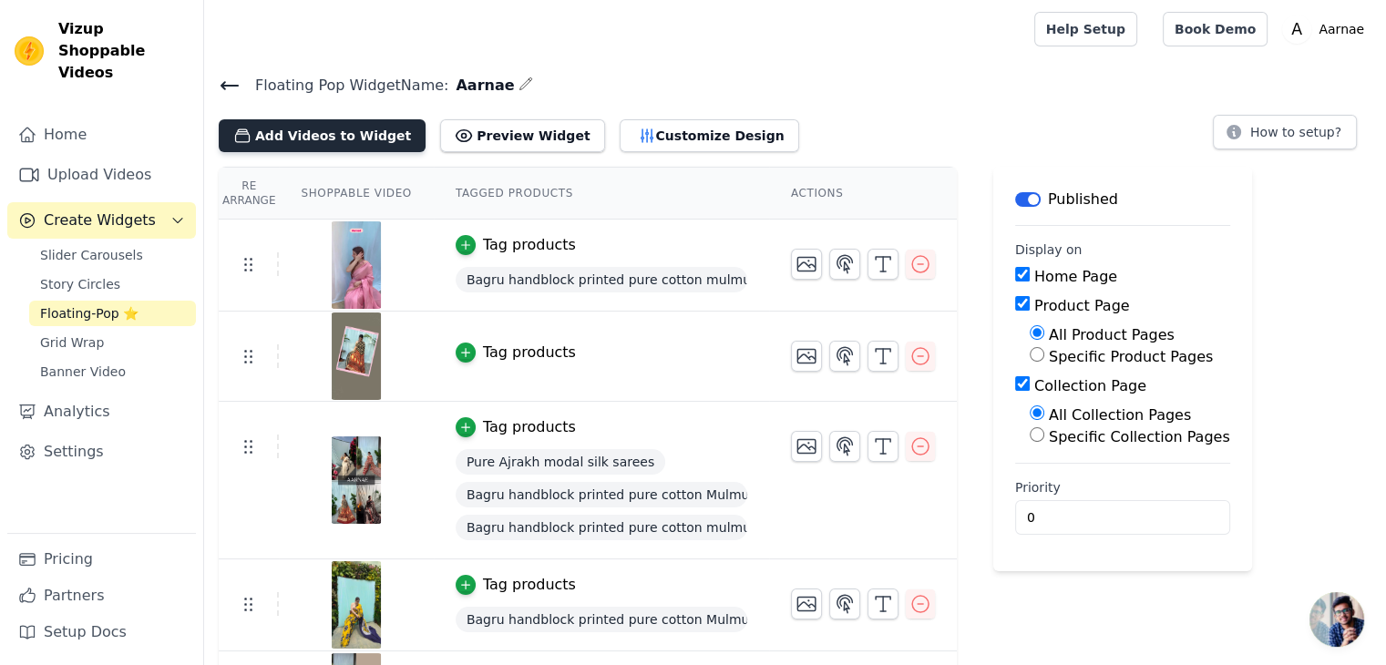
click at [306, 124] on button "Add Videos to Widget" at bounding box center [322, 135] width 207 height 33
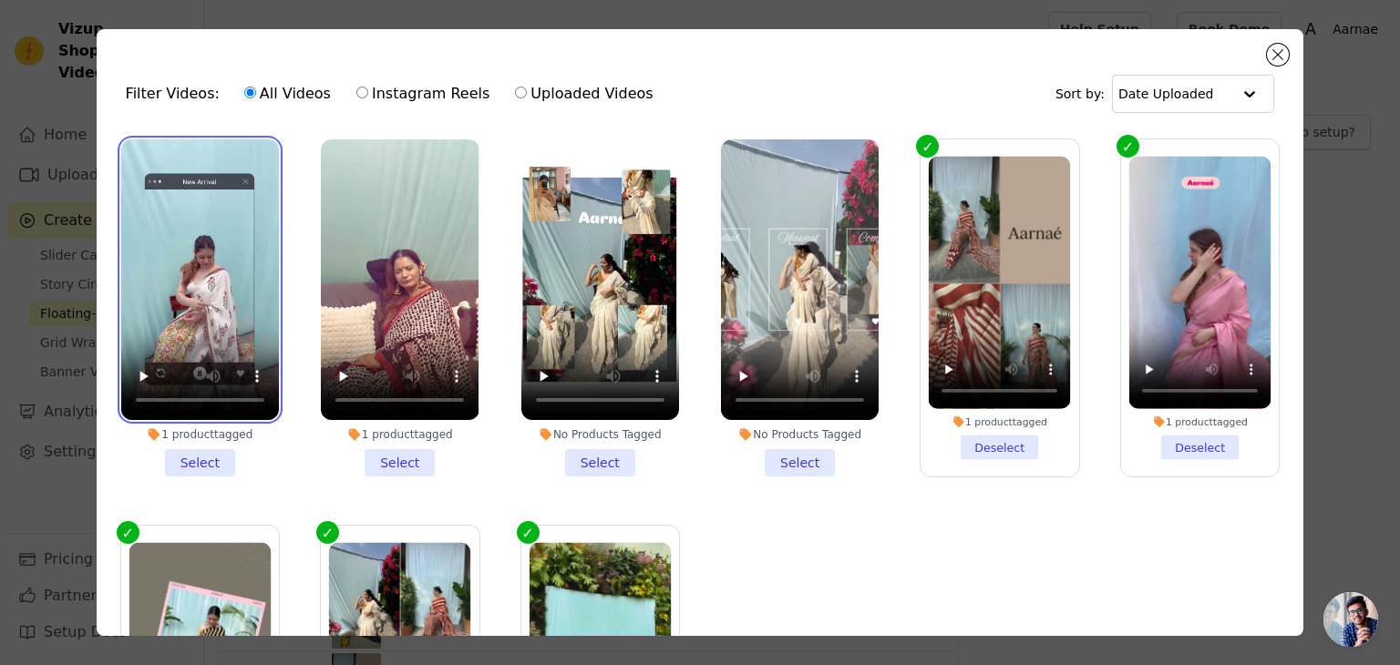
click at [243, 221] on video at bounding box center [200, 279] width 158 height 281
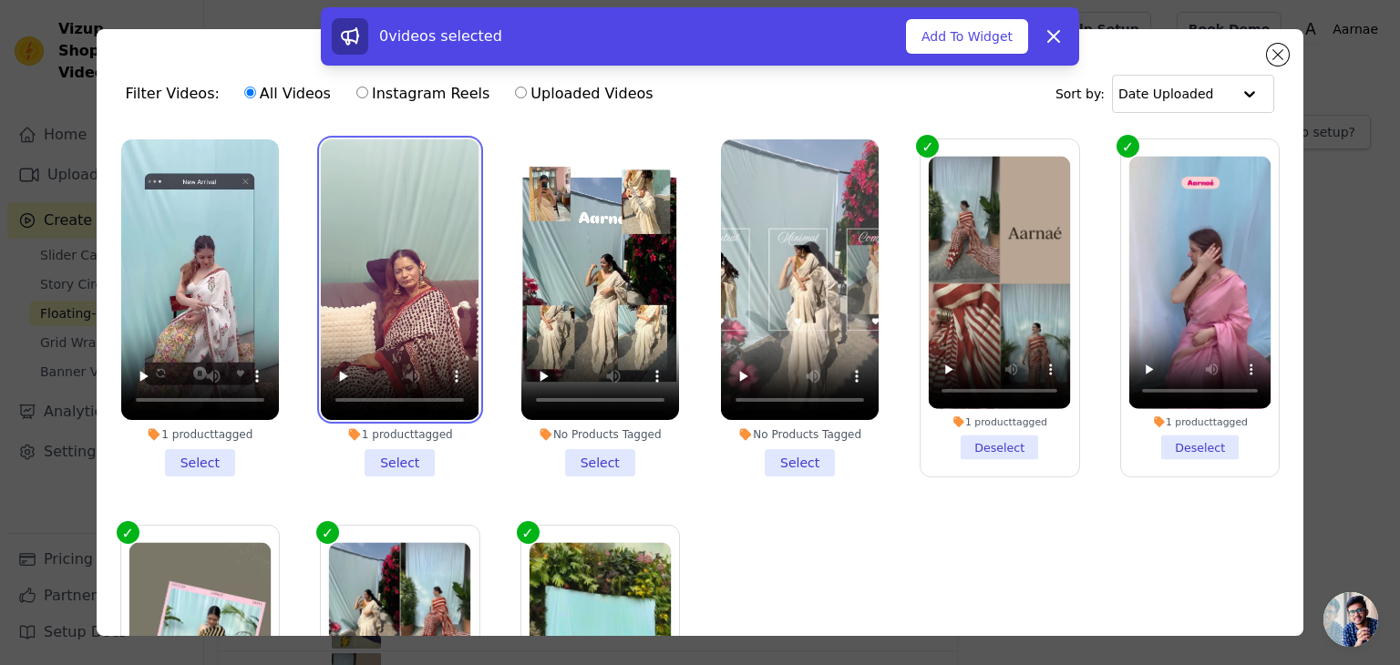
click at [419, 262] on video at bounding box center [400, 279] width 158 height 281
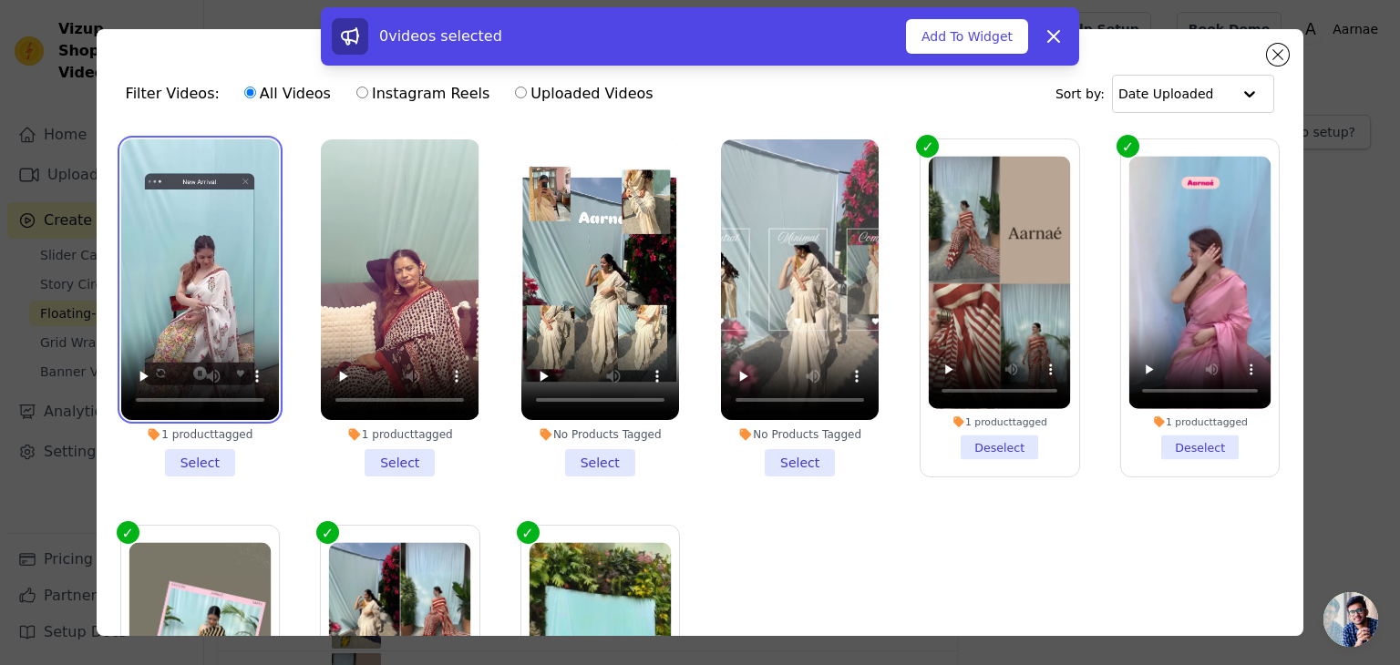
click at [242, 219] on video at bounding box center [200, 279] width 158 height 281
click at [218, 449] on li "1 product tagged Select" at bounding box center [200, 307] width 158 height 337
click at [0, 0] on input "1 product tagged Select" at bounding box center [0, 0] width 0 height 0
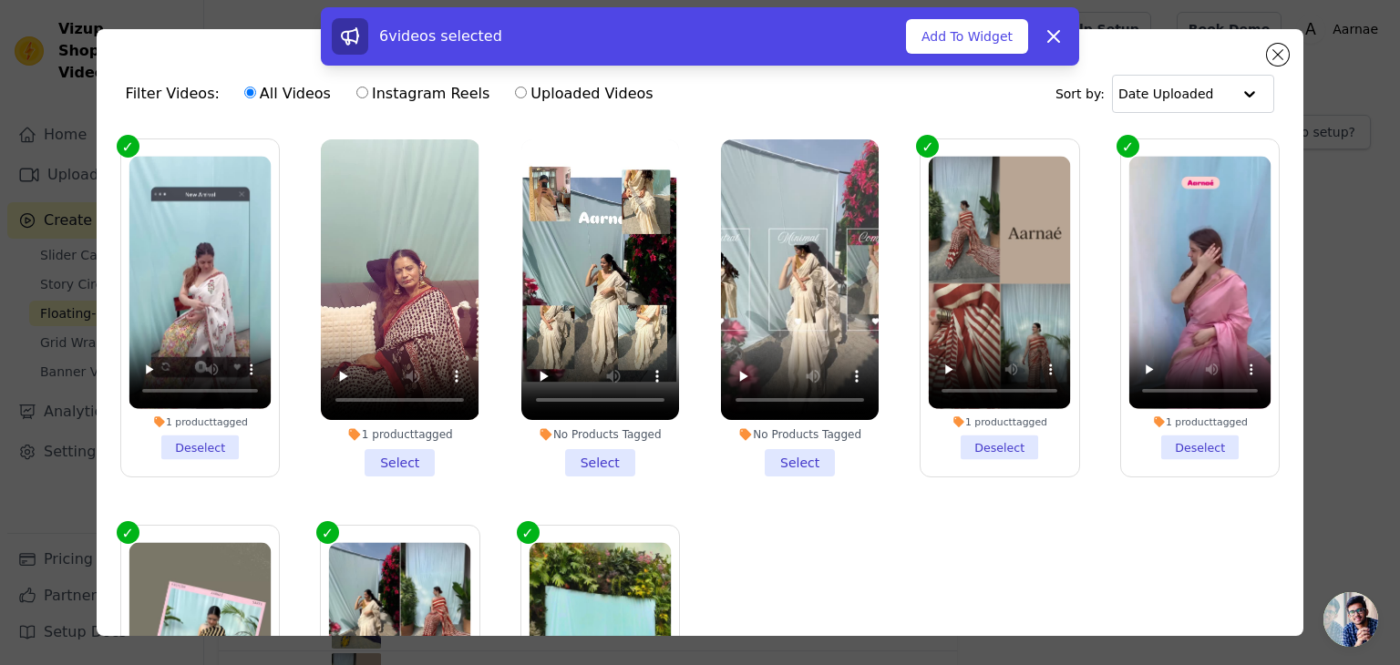
click at [385, 453] on li "1 product tagged Select" at bounding box center [400, 307] width 158 height 337
click at [0, 0] on input "1 product tagged Select" at bounding box center [0, 0] width 0 height 0
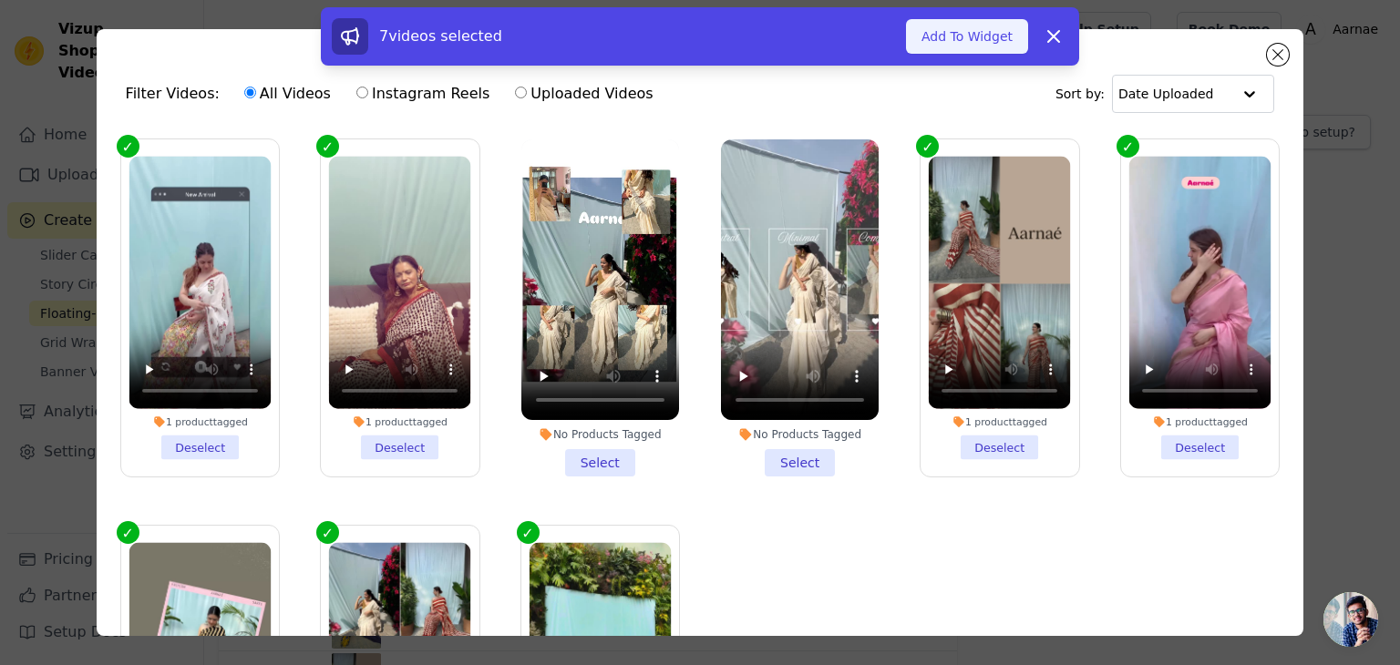
click at [953, 37] on button "Add To Widget" at bounding box center [967, 36] width 122 height 35
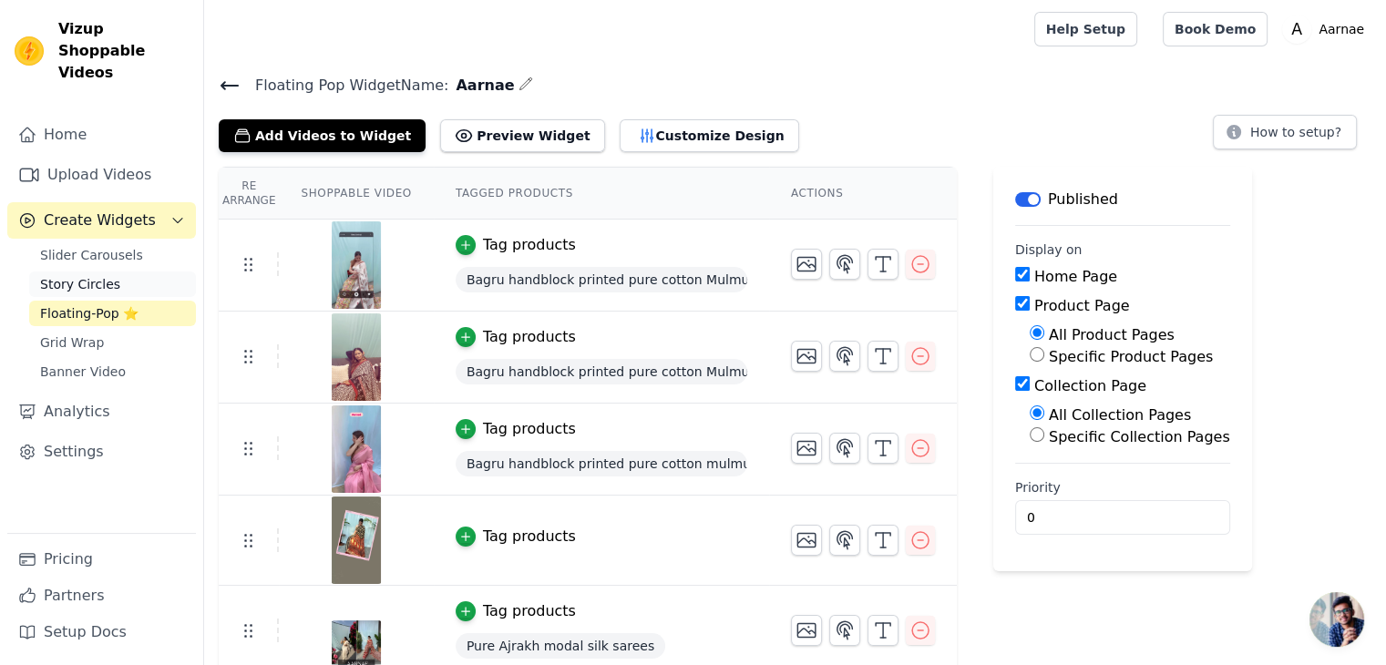
click at [95, 275] on span "Story Circles" at bounding box center [80, 284] width 80 height 18
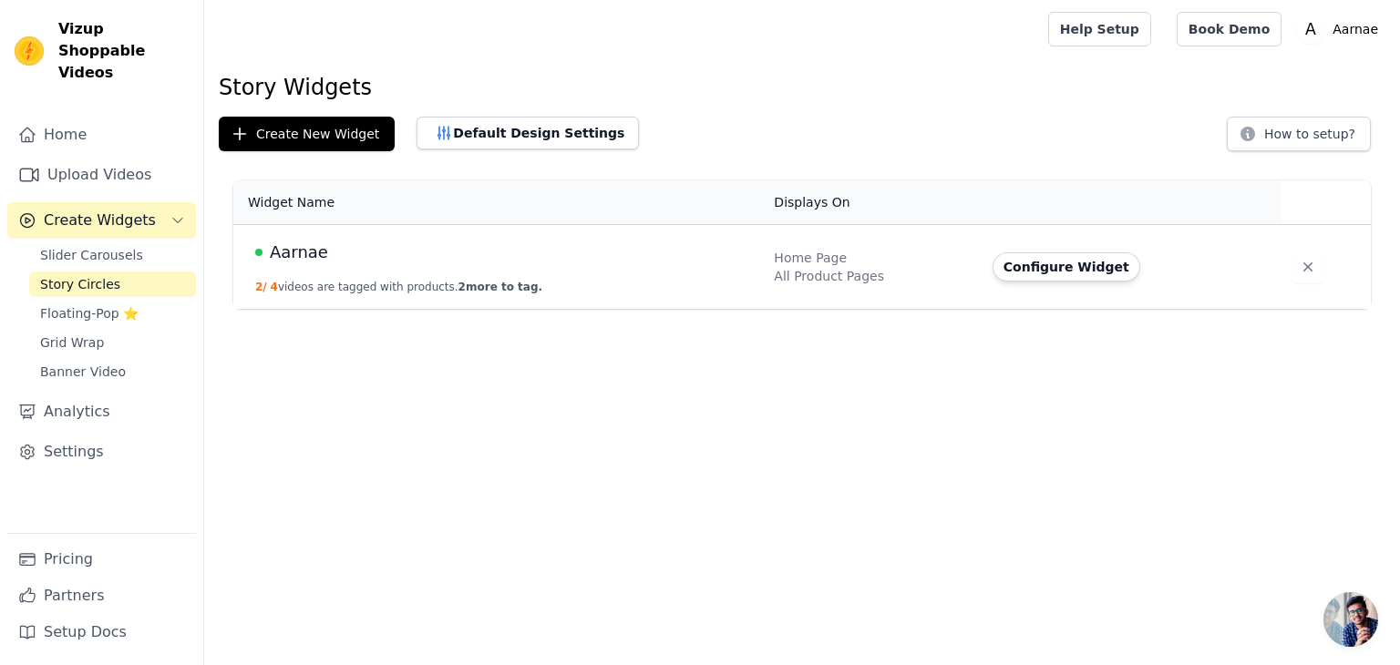
click at [505, 300] on td "Aarnae 2 / 4 videos are tagged with products. 2 more to tag." at bounding box center [498, 267] width 530 height 85
click at [415, 238] on td "Aarnae 2 / 4 videos are tagged with products. 2 more to tag." at bounding box center [498, 267] width 530 height 85
click at [1024, 269] on button "Configure Widget" at bounding box center [1067, 266] width 148 height 29
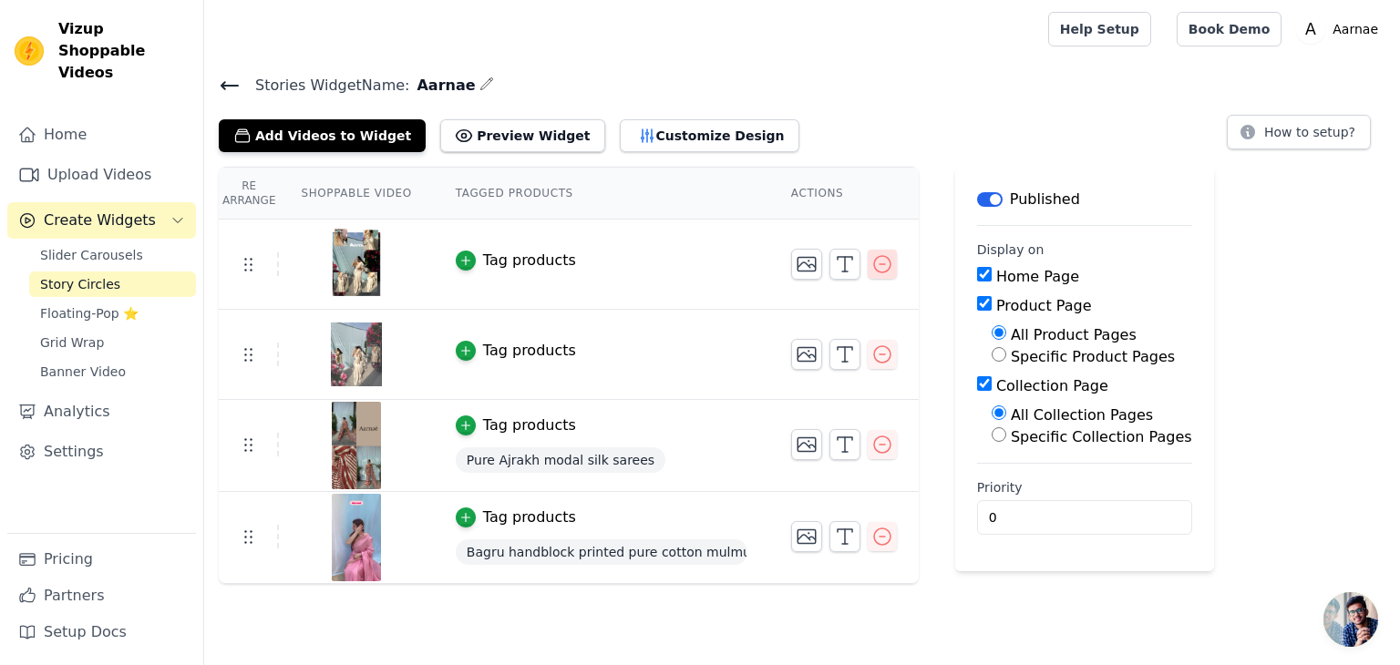
click at [875, 265] on icon "button" at bounding box center [882, 264] width 22 height 22
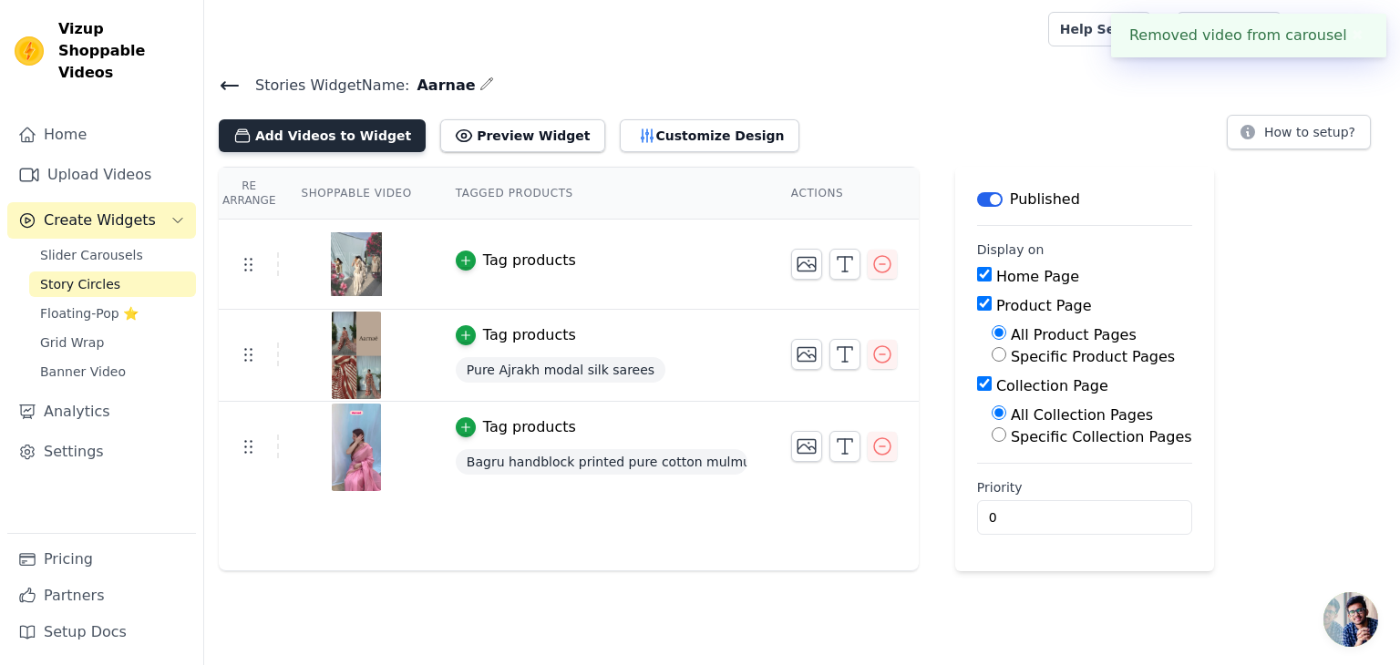
click at [263, 138] on button "Add Videos to Widget" at bounding box center [322, 135] width 207 height 33
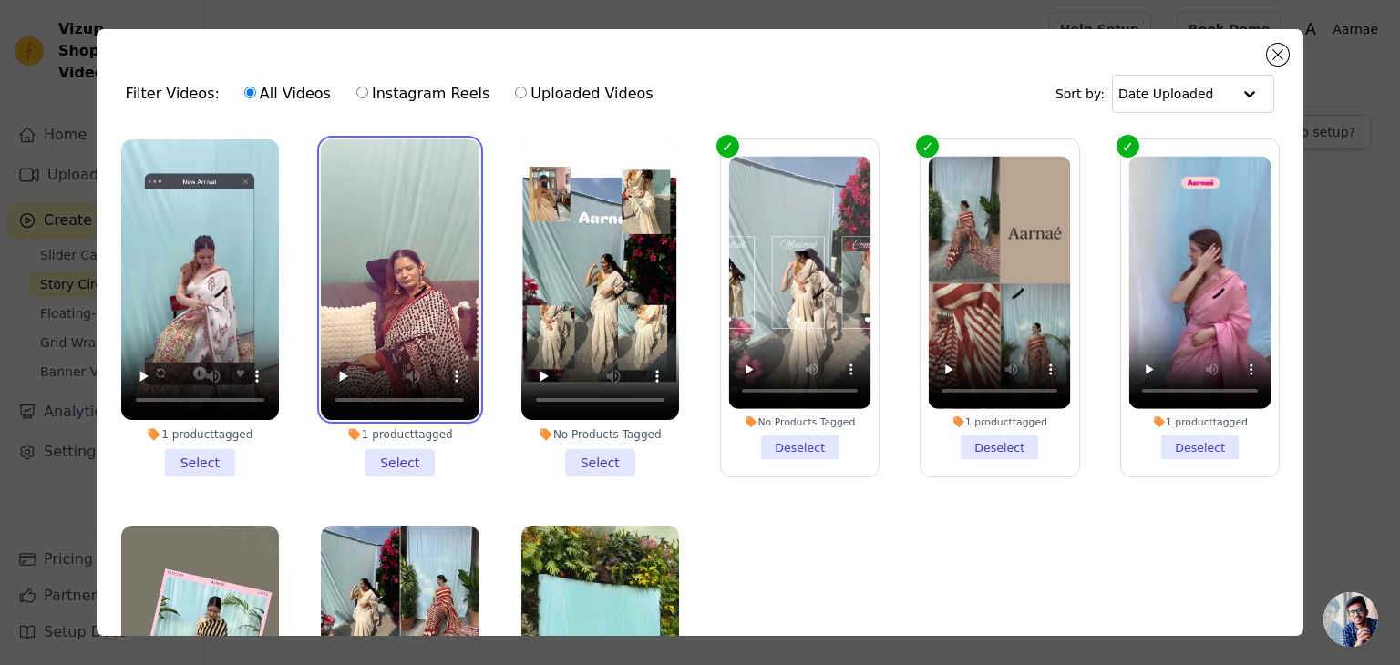
click at [364, 242] on video at bounding box center [400, 279] width 158 height 281
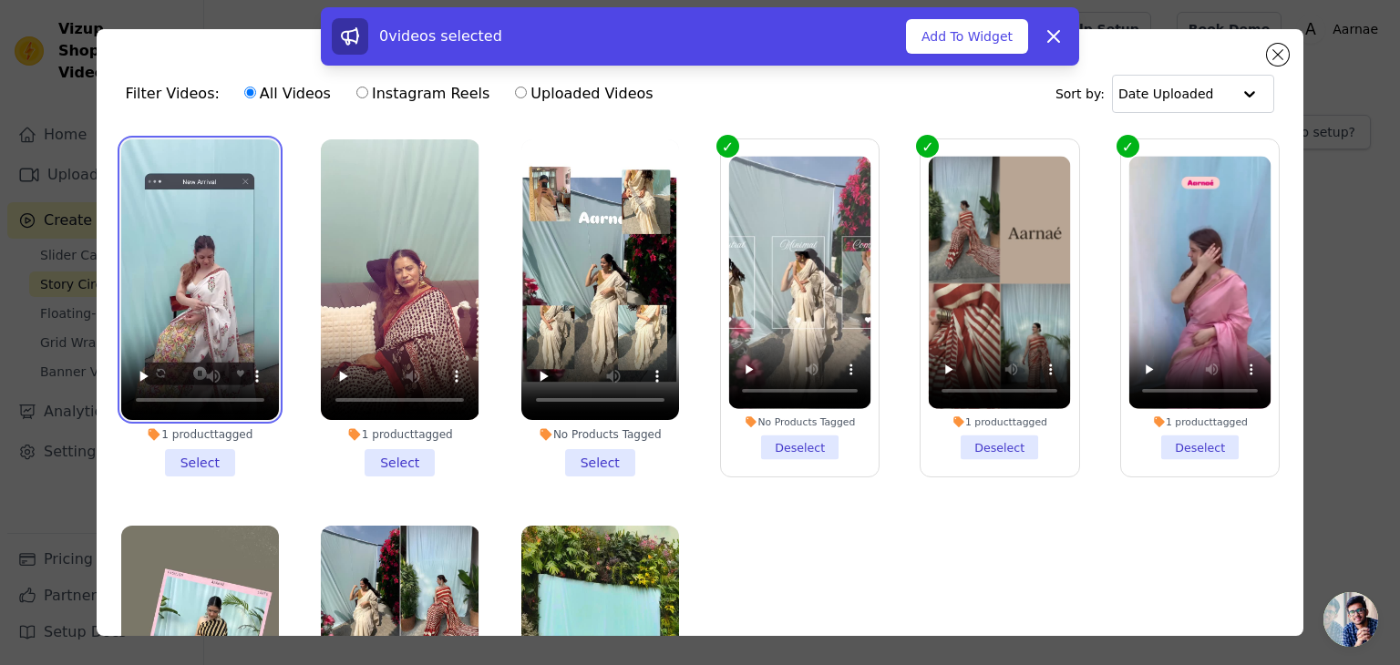
click at [192, 262] on video at bounding box center [200, 279] width 158 height 281
click at [201, 460] on li "1 product tagged Select" at bounding box center [200, 307] width 158 height 337
click at [0, 0] on input "1 product tagged Select" at bounding box center [0, 0] width 0 height 0
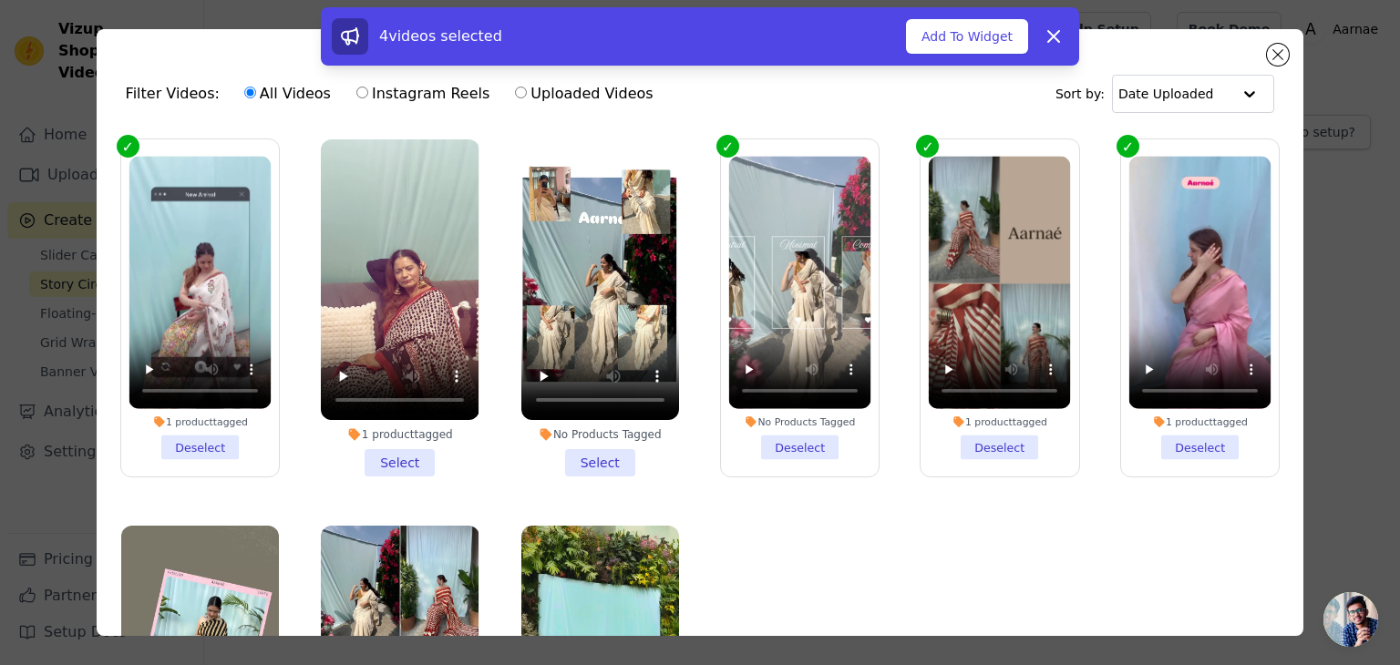
click at [390, 457] on li "1 product tagged Select" at bounding box center [400, 307] width 158 height 337
click at [0, 0] on input "1 product tagged Select" at bounding box center [0, 0] width 0 height 0
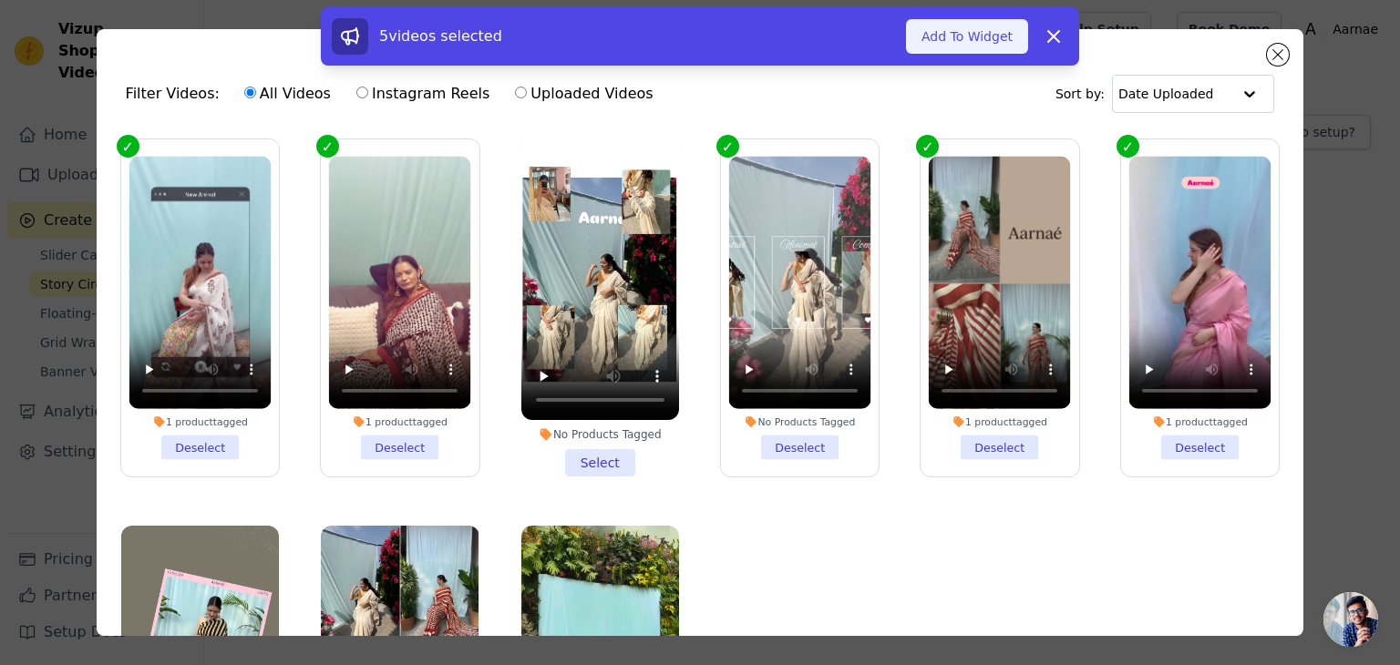
click at [988, 28] on button "Add To Widget" at bounding box center [967, 36] width 122 height 35
